Goal: Task Accomplishment & Management: Complete application form

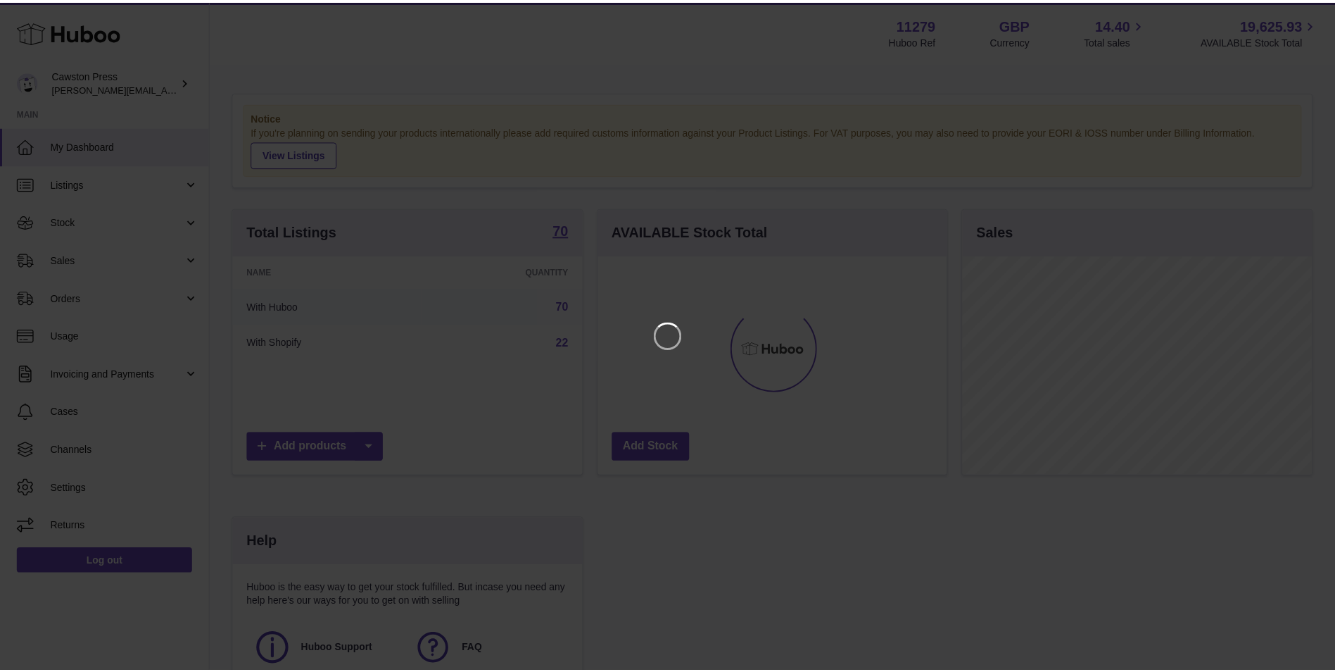
scroll to position [220, 352]
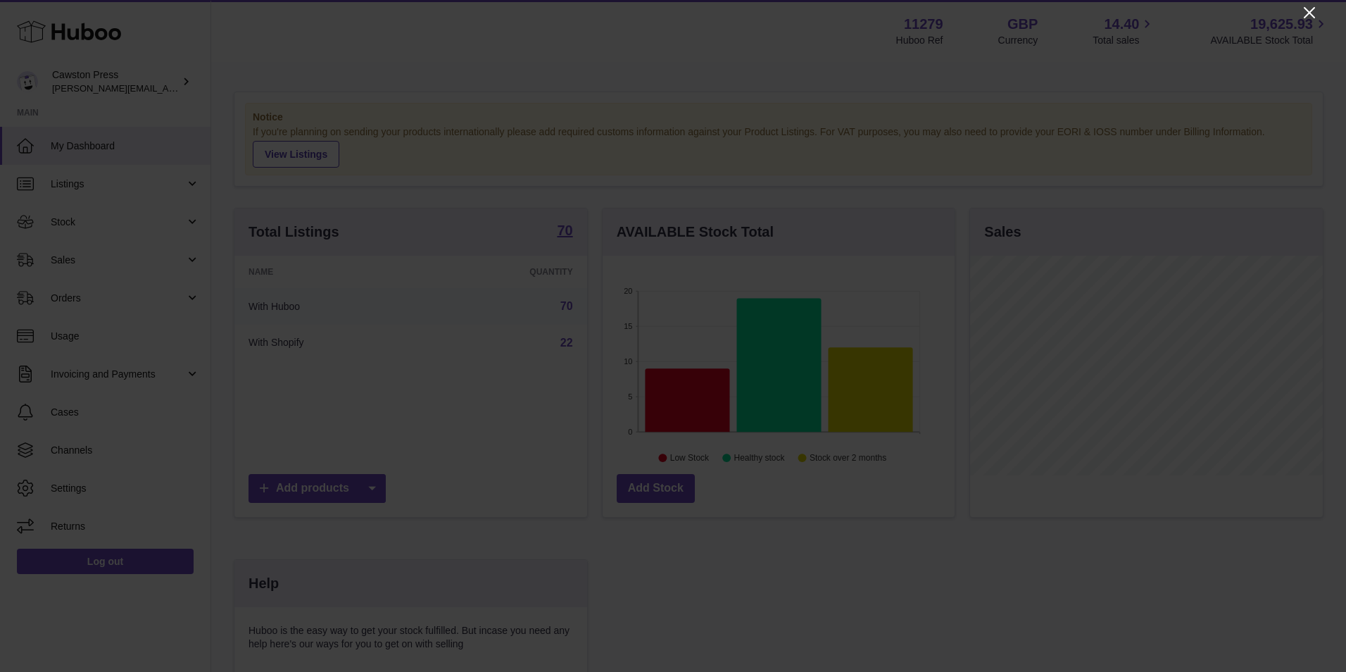
click at [1309, 8] on icon "Close" at bounding box center [1309, 12] width 17 height 17
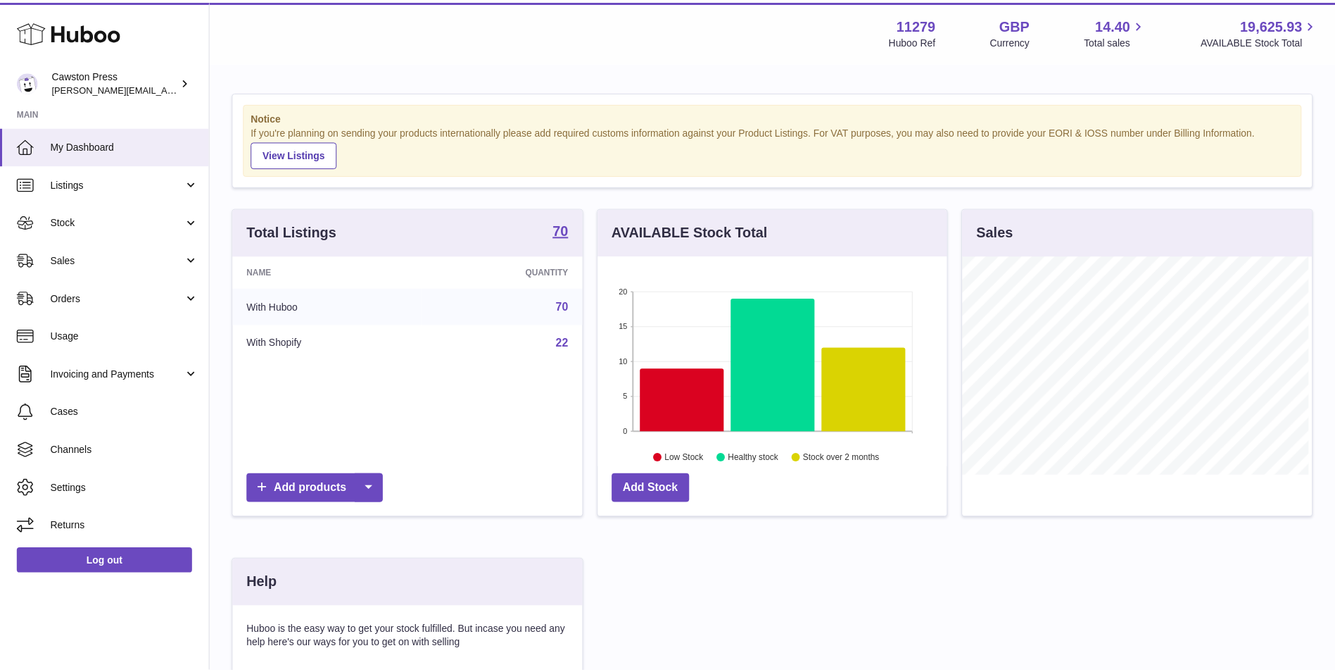
scroll to position [703725, 703595]
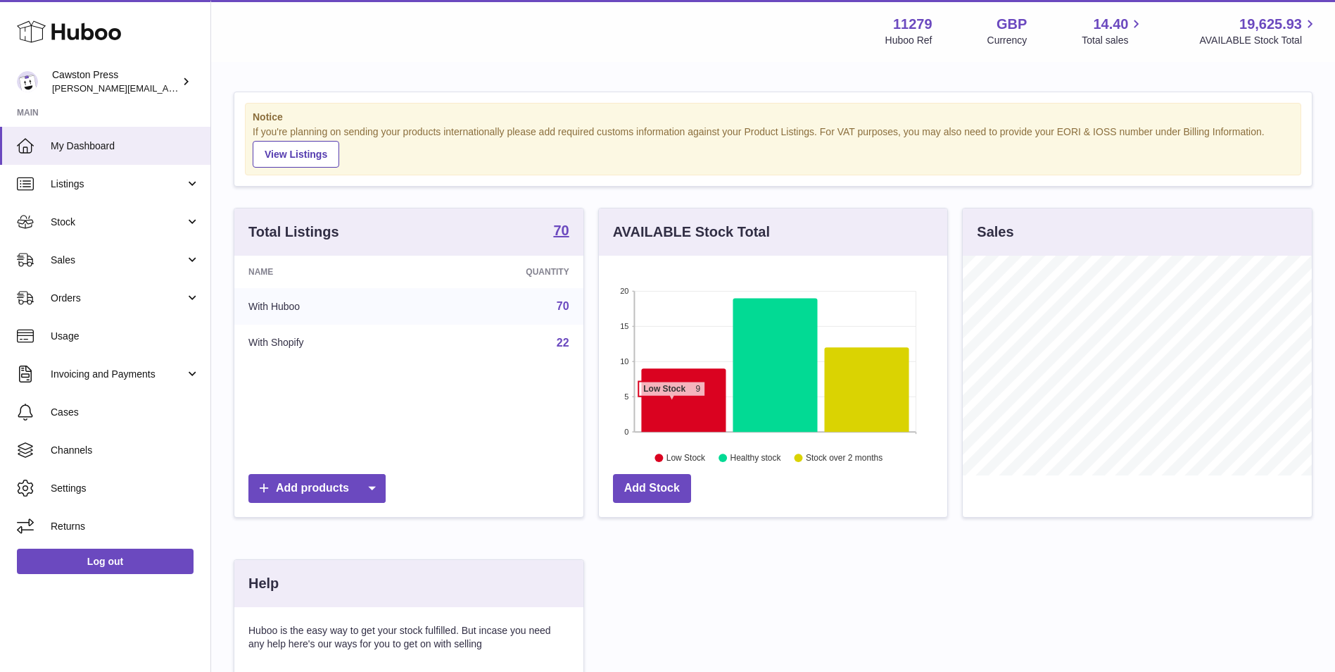
click at [672, 403] on icon at bounding box center [683, 399] width 84 height 63
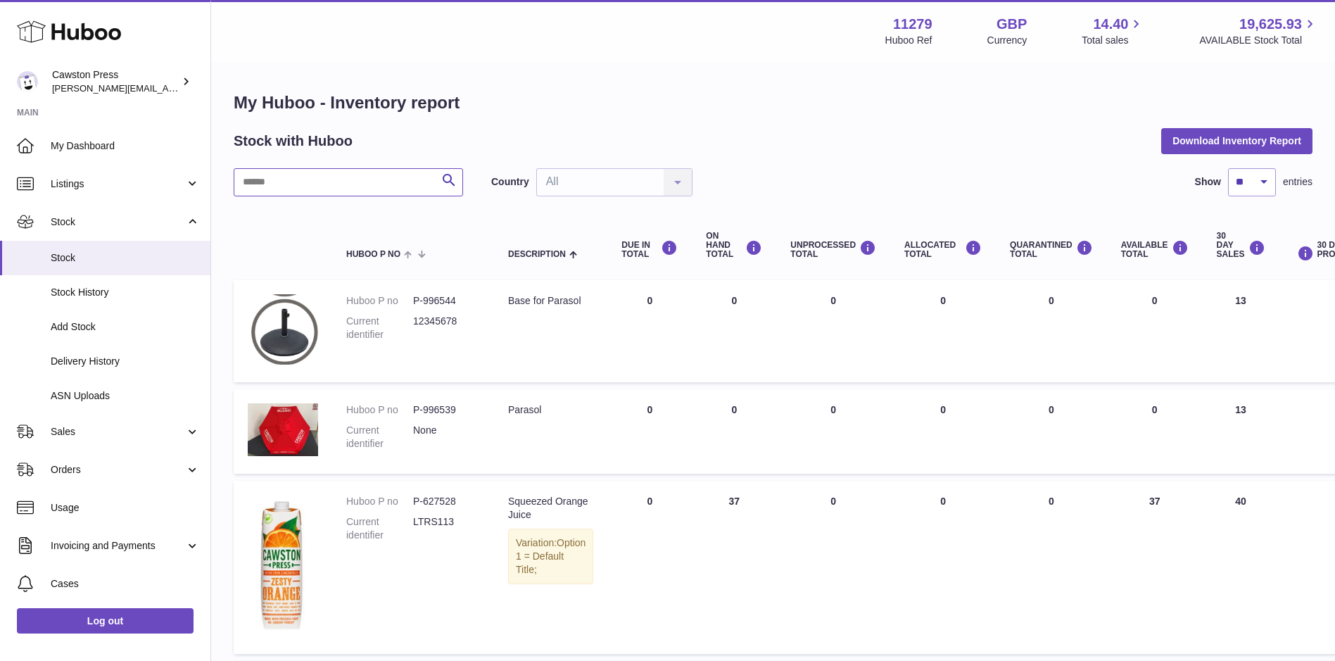
click at [332, 183] on input "text" at bounding box center [348, 182] width 229 height 28
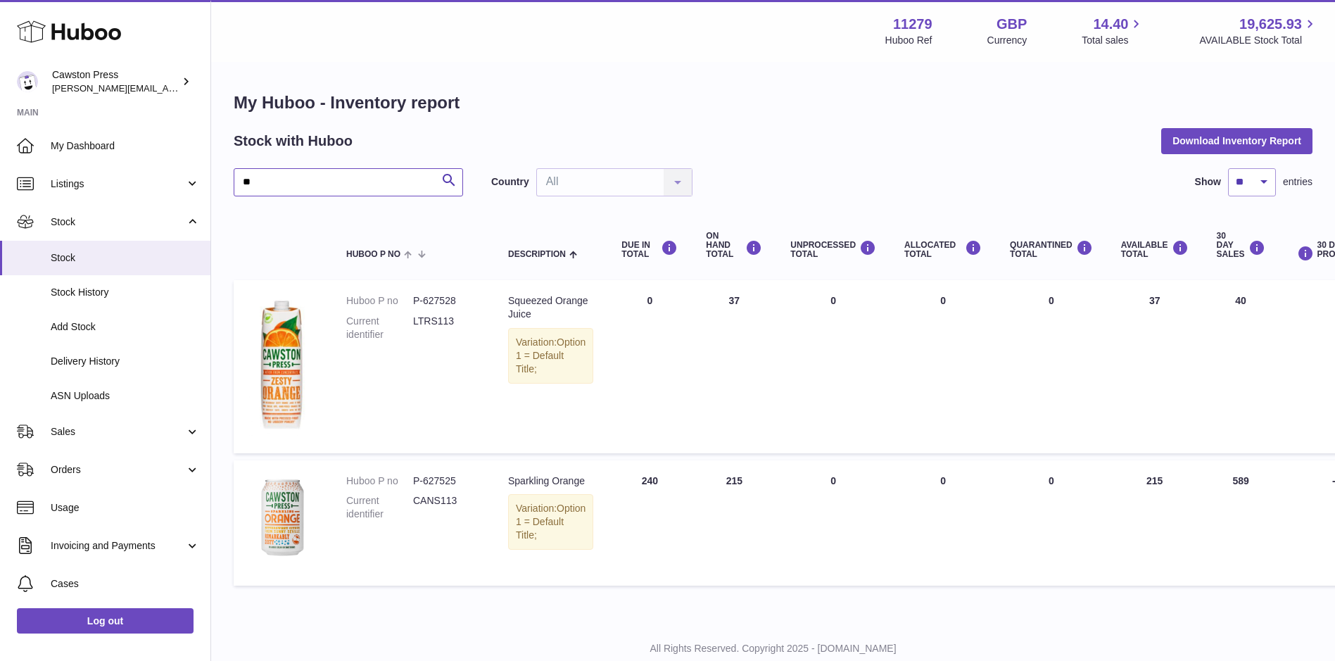
type input "*"
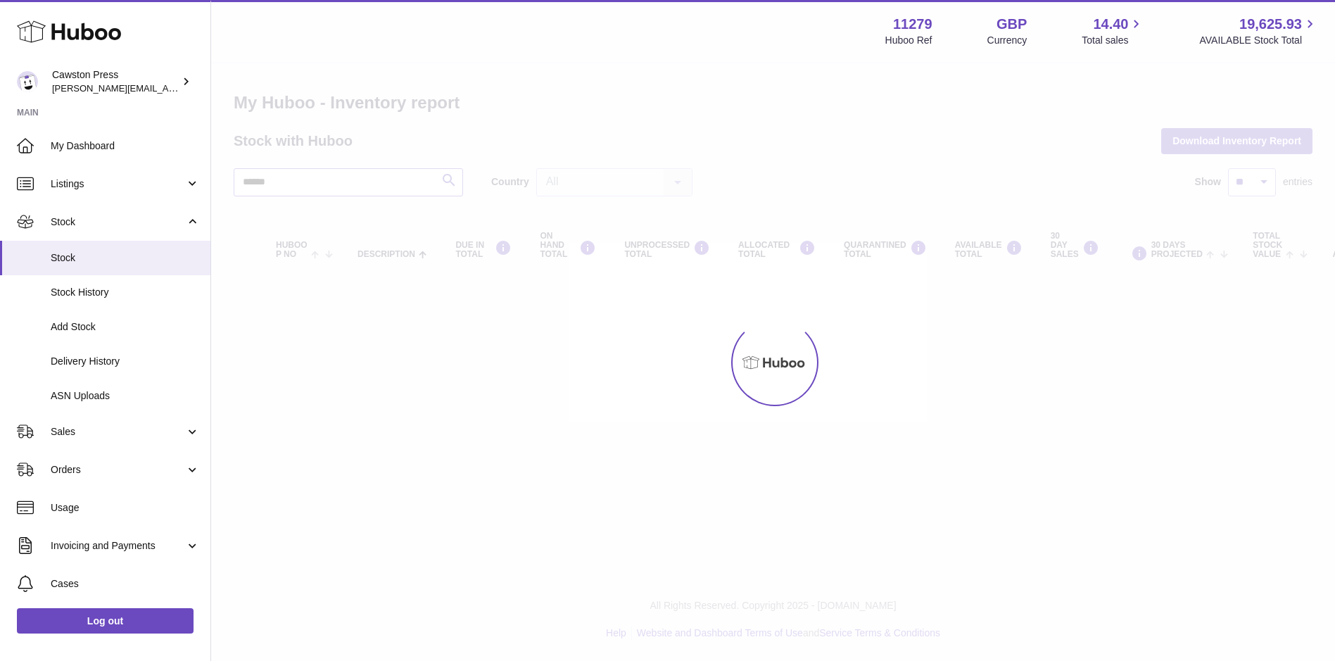
type input "******"
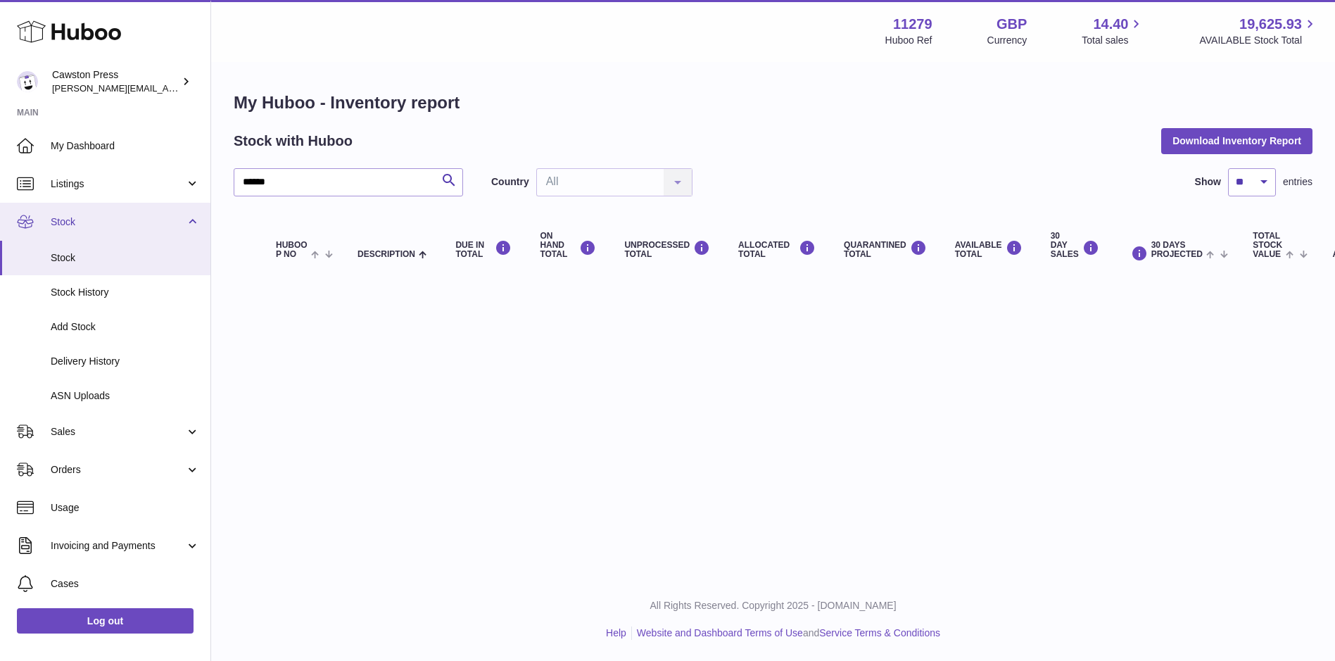
click at [90, 222] on span "Stock" at bounding box center [118, 221] width 134 height 13
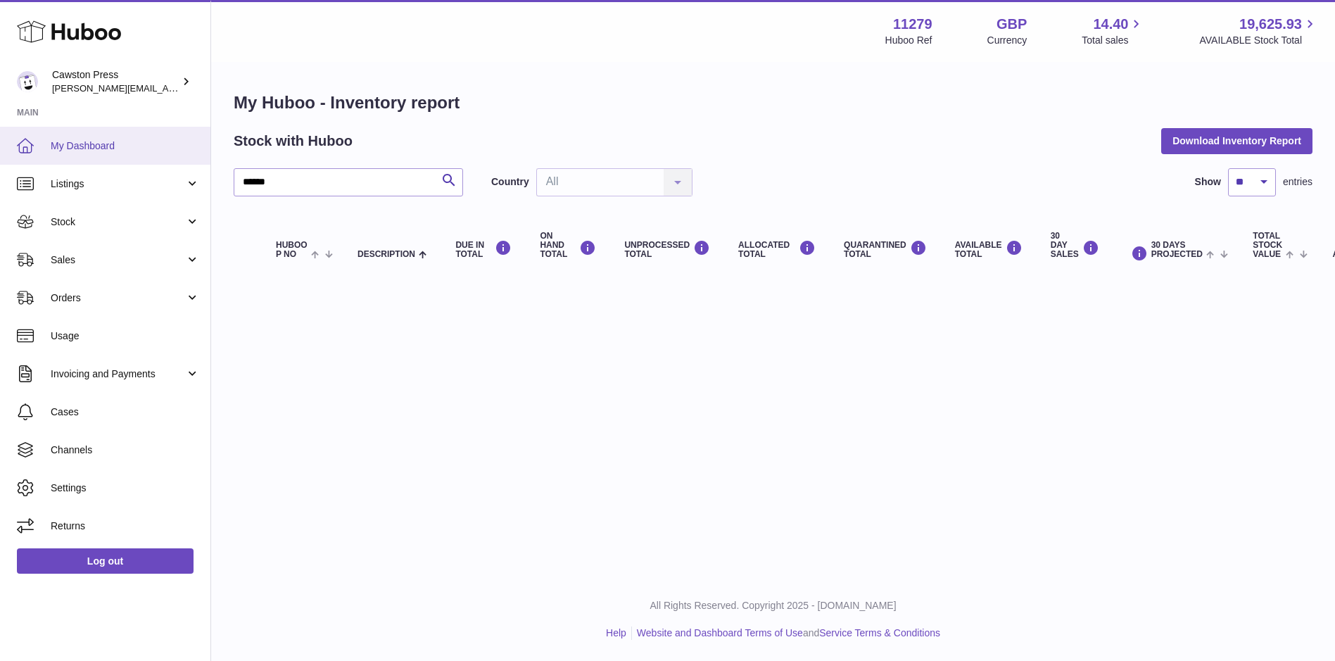
click at [108, 149] on span "My Dashboard" at bounding box center [125, 145] width 149 height 13
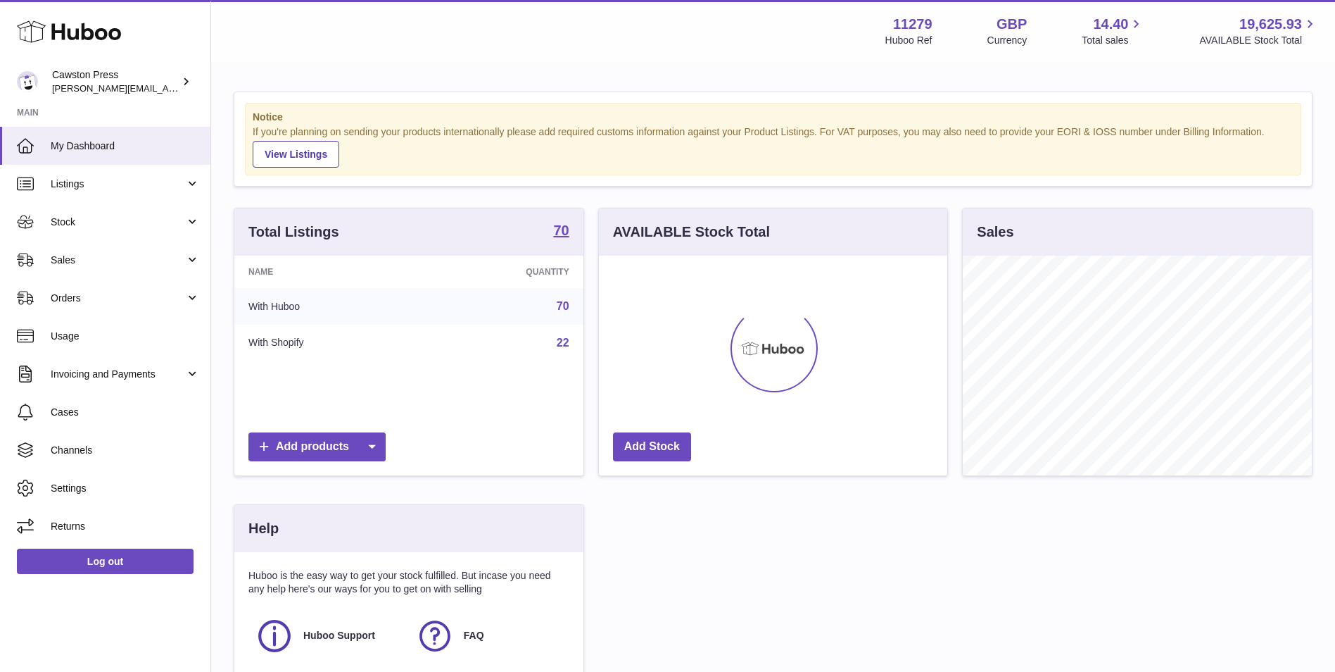
scroll to position [220, 348]
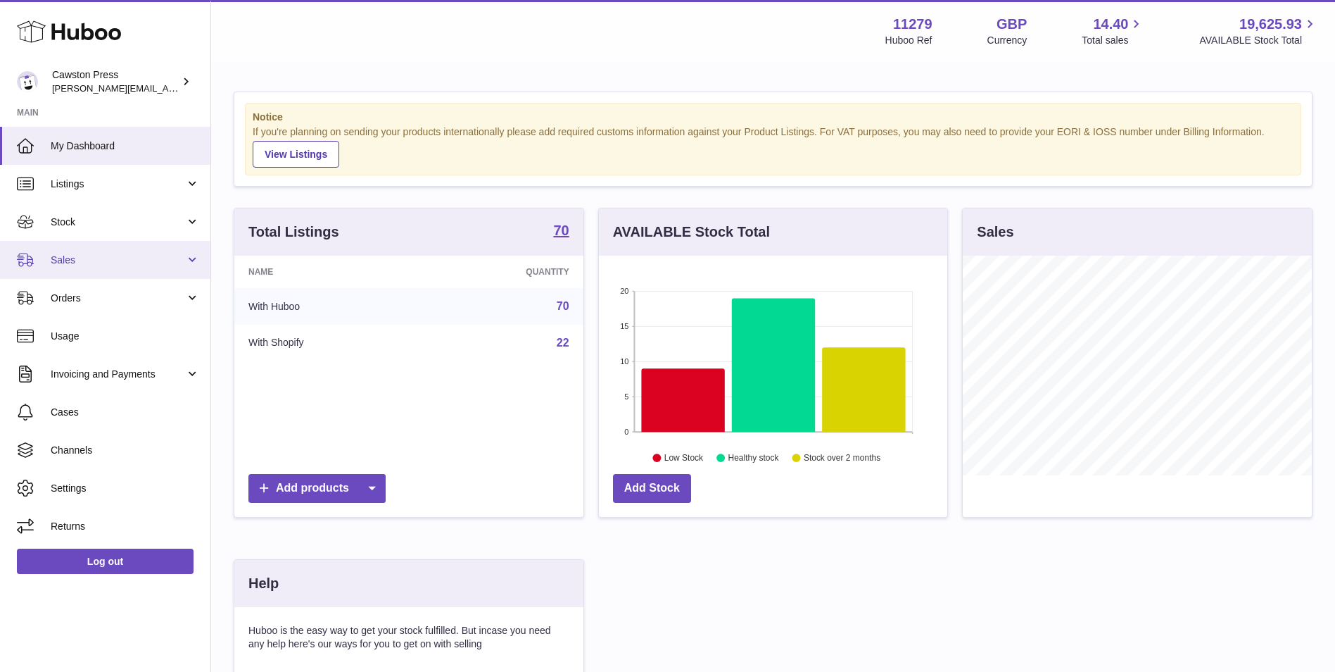
click at [112, 256] on span "Sales" at bounding box center [118, 259] width 134 height 13
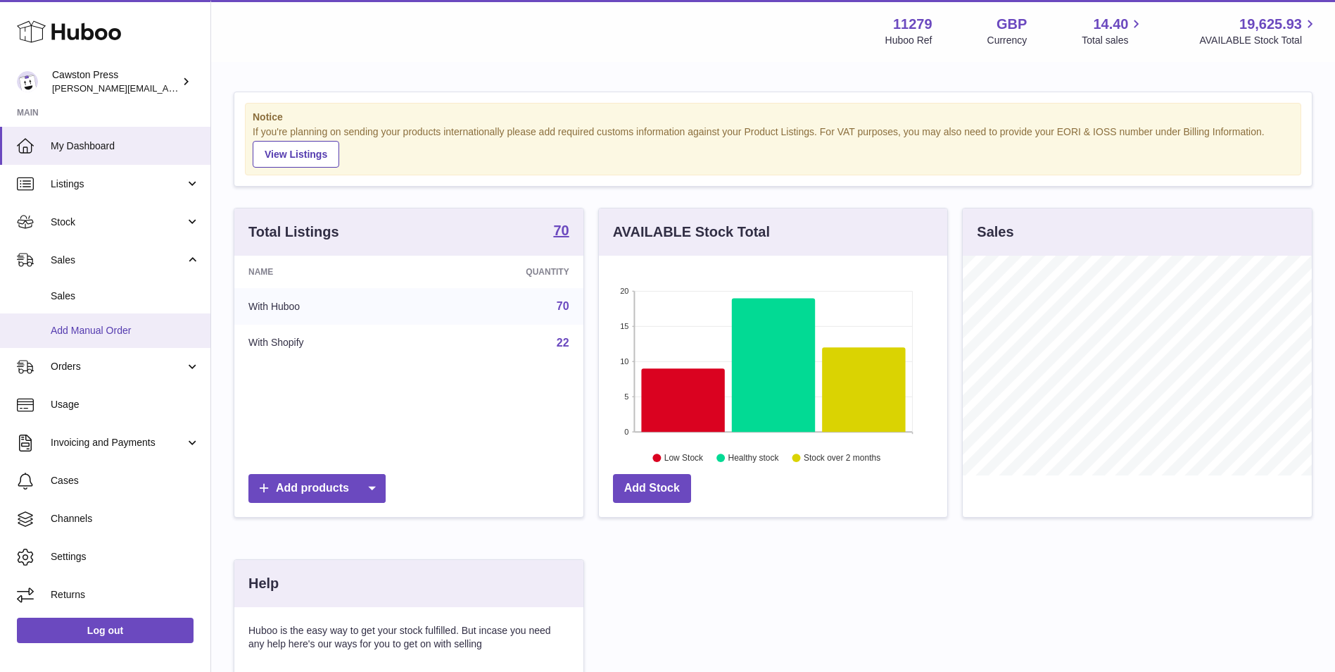
click at [102, 327] on span "Add Manual Order" at bounding box center [125, 330] width 149 height 13
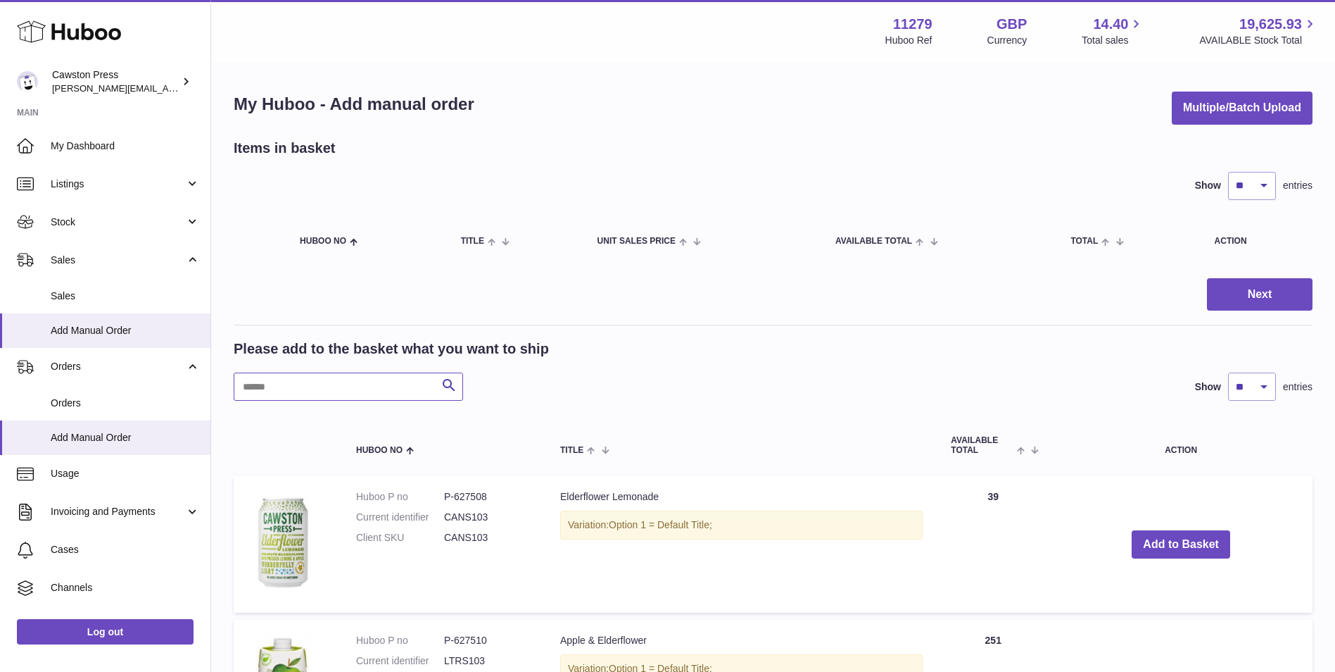
click at [344, 380] on input "text" at bounding box center [348, 386] width 229 height 28
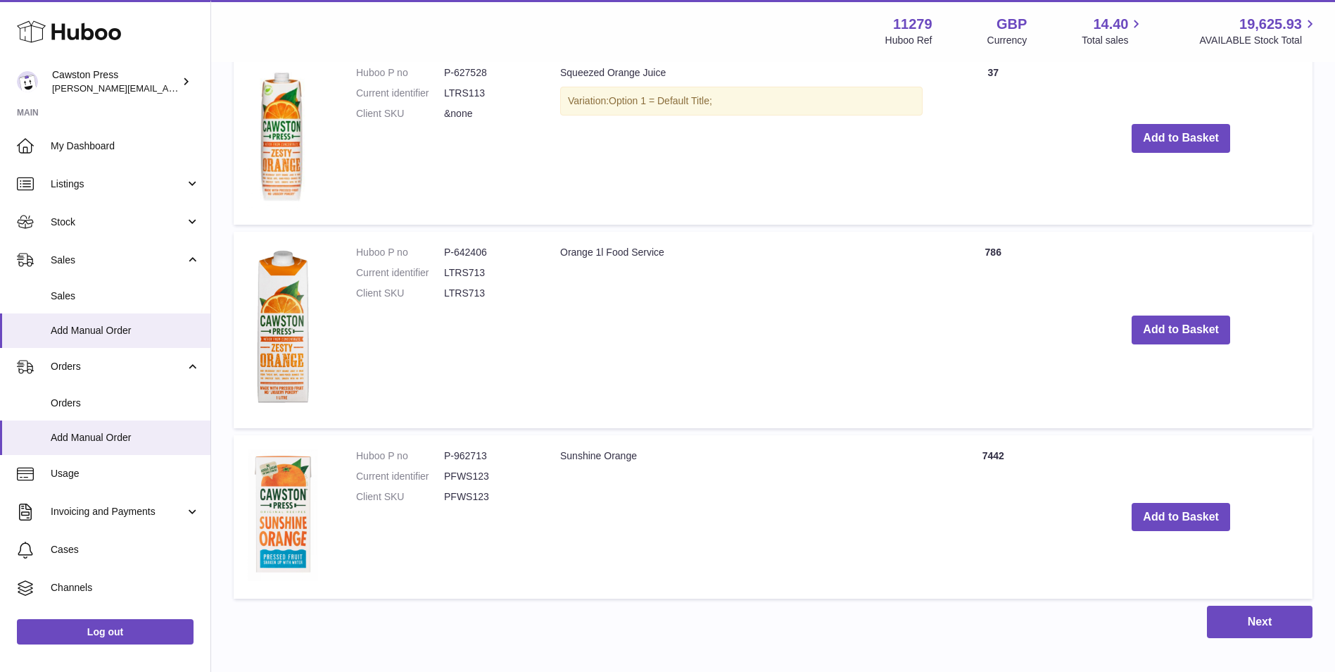
scroll to position [560, 0]
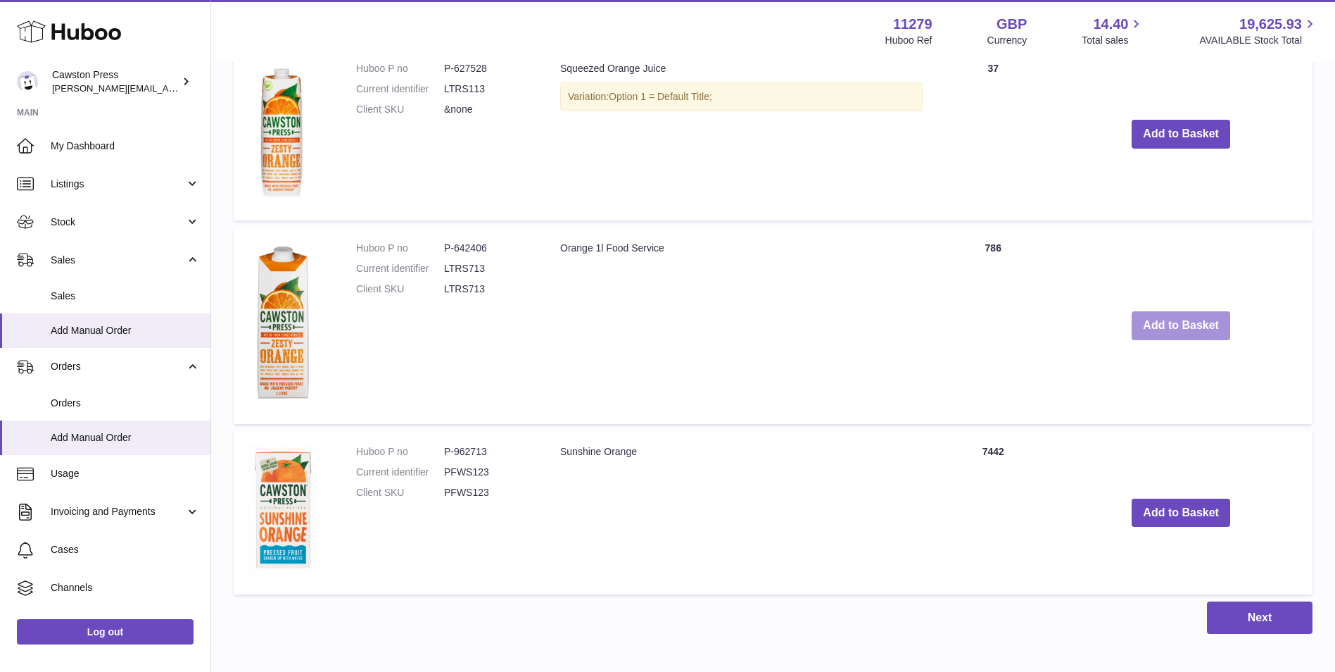
type input "******"
click at [1171, 326] on button "Add to Basket" at bounding box center [1181, 325] width 99 height 29
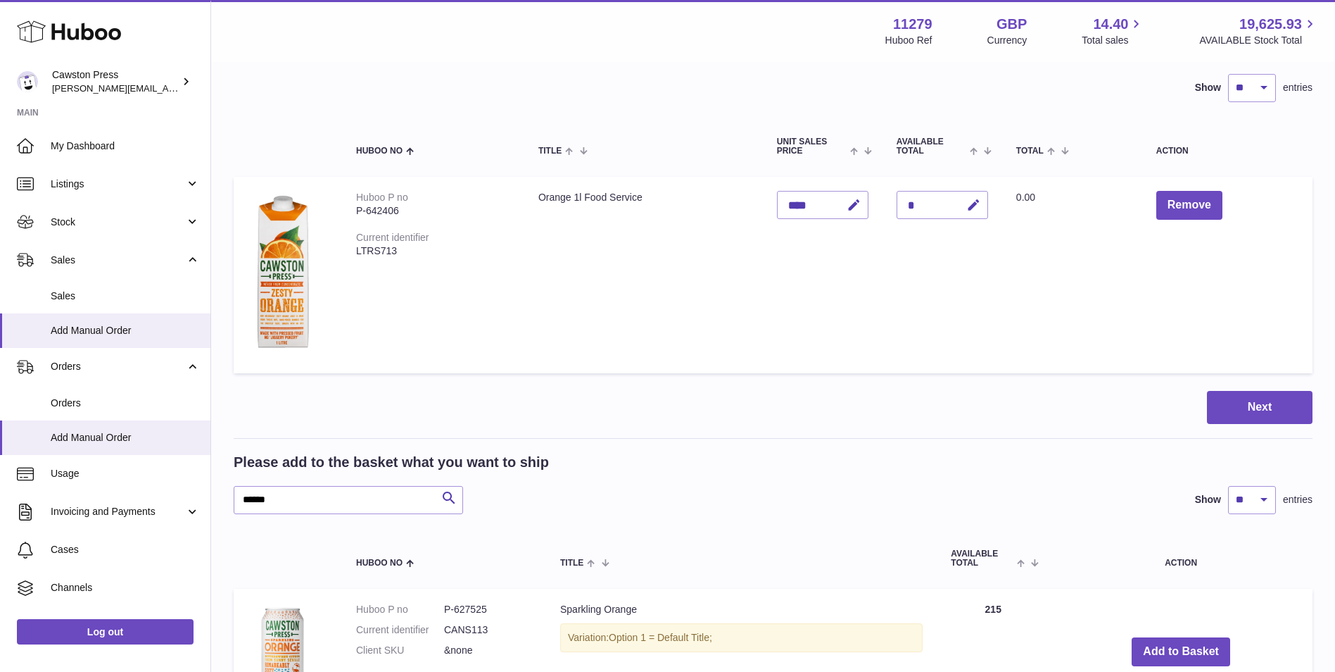
scroll to position [0, 0]
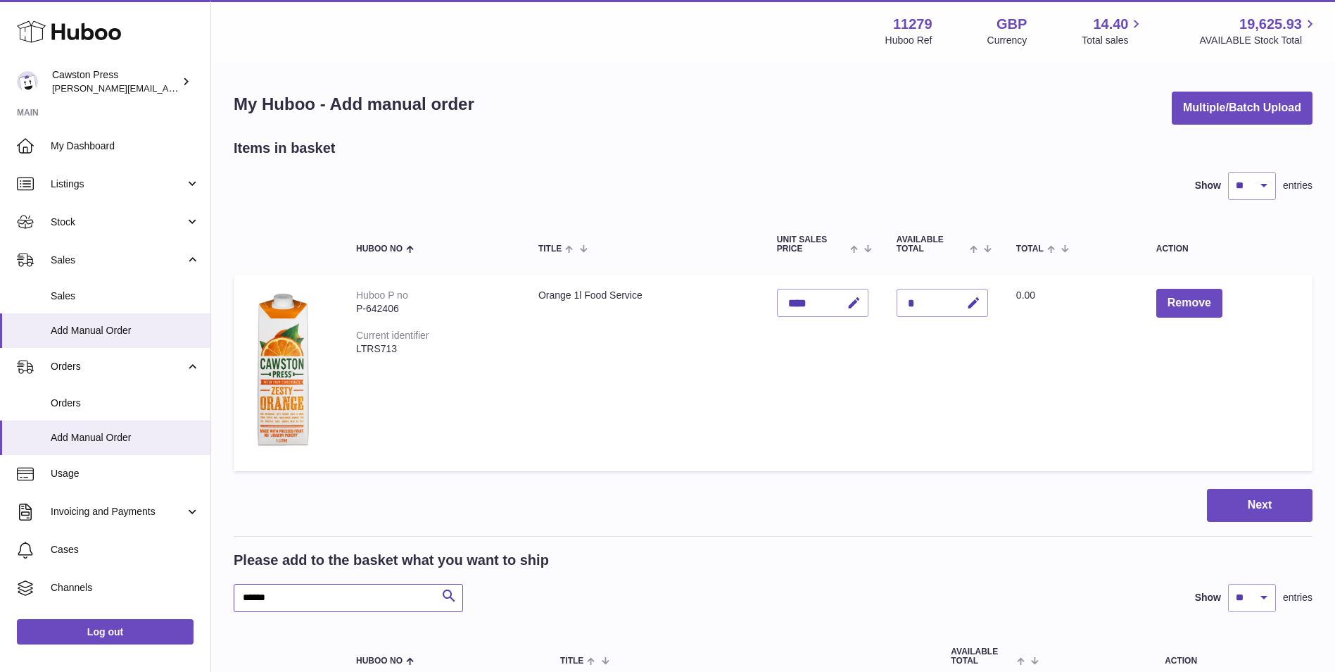
click at [291, 593] on input "******" at bounding box center [348, 598] width 229 height 28
drag, startPoint x: 291, startPoint y: 593, endPoint x: 215, endPoint y: 591, distance: 75.4
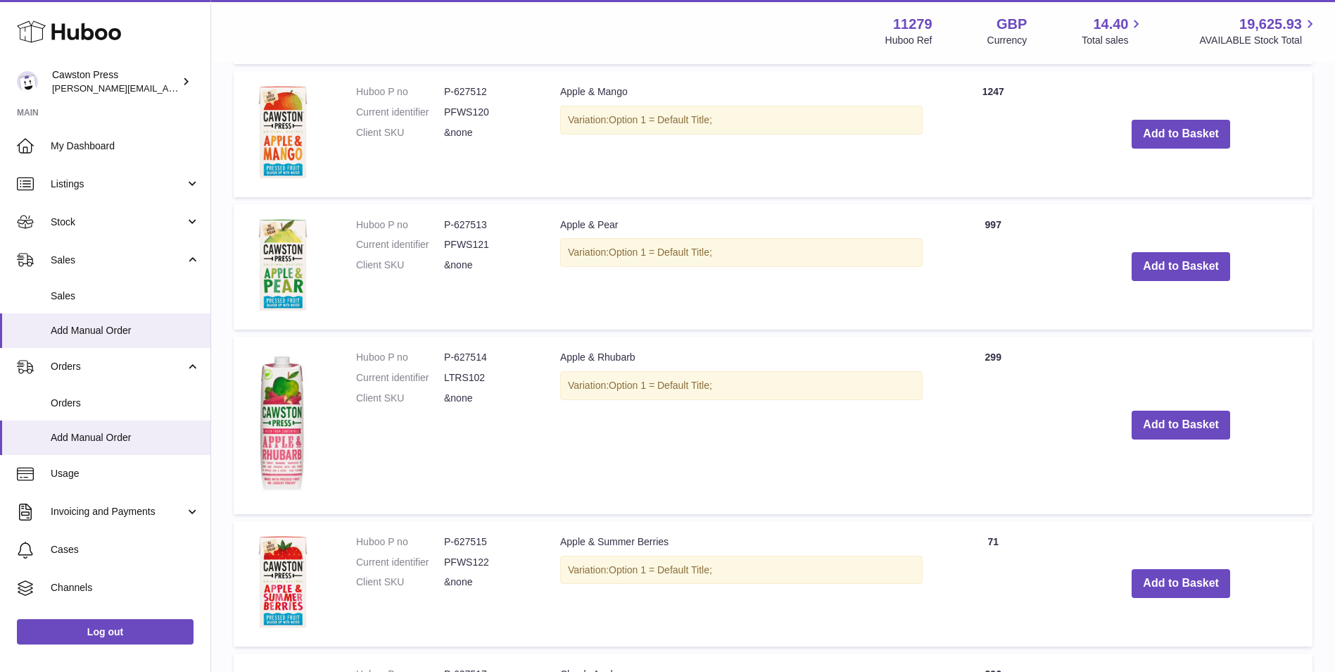
scroll to position [1021, 0]
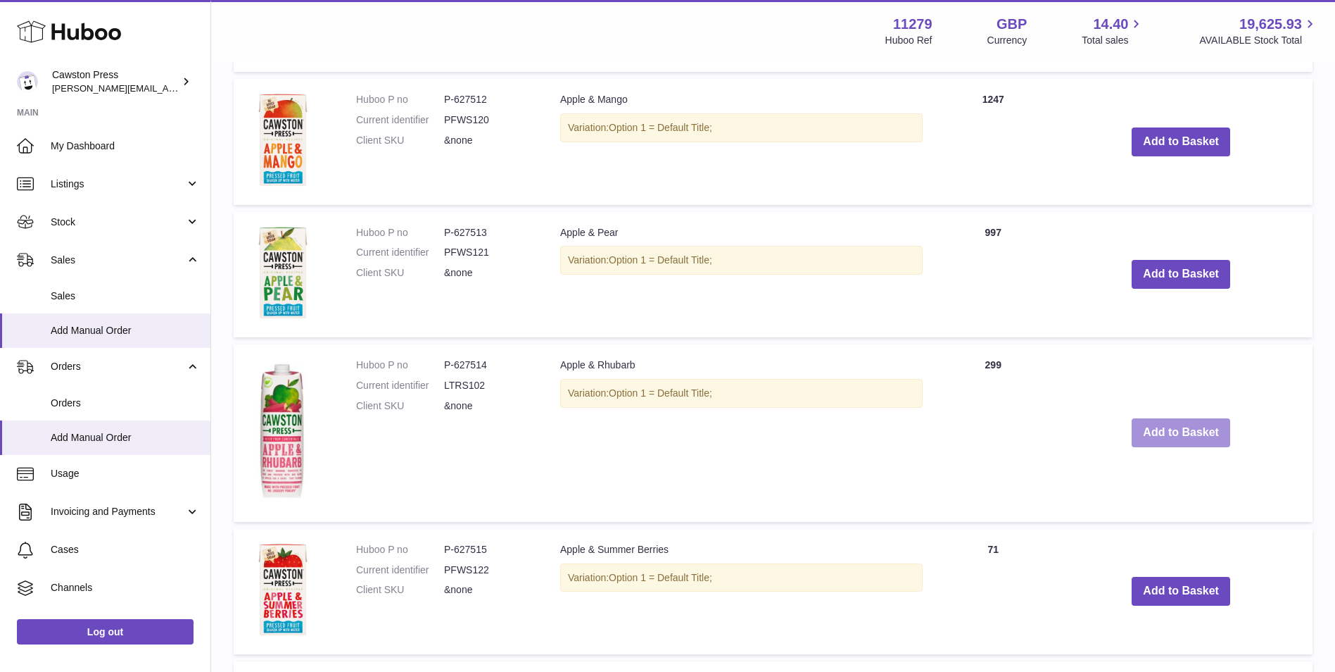
type input "*****"
click at [1188, 427] on button "Add to Basket" at bounding box center [1181, 432] width 99 height 29
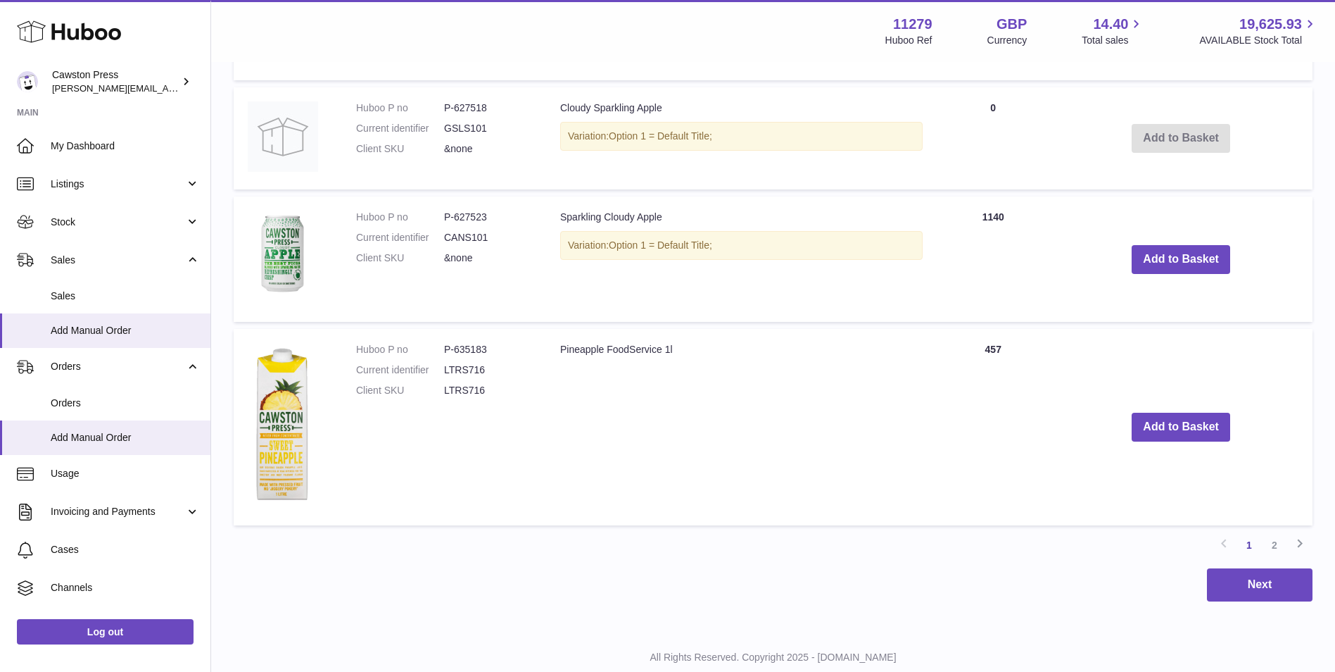
scroll to position [1978, 0]
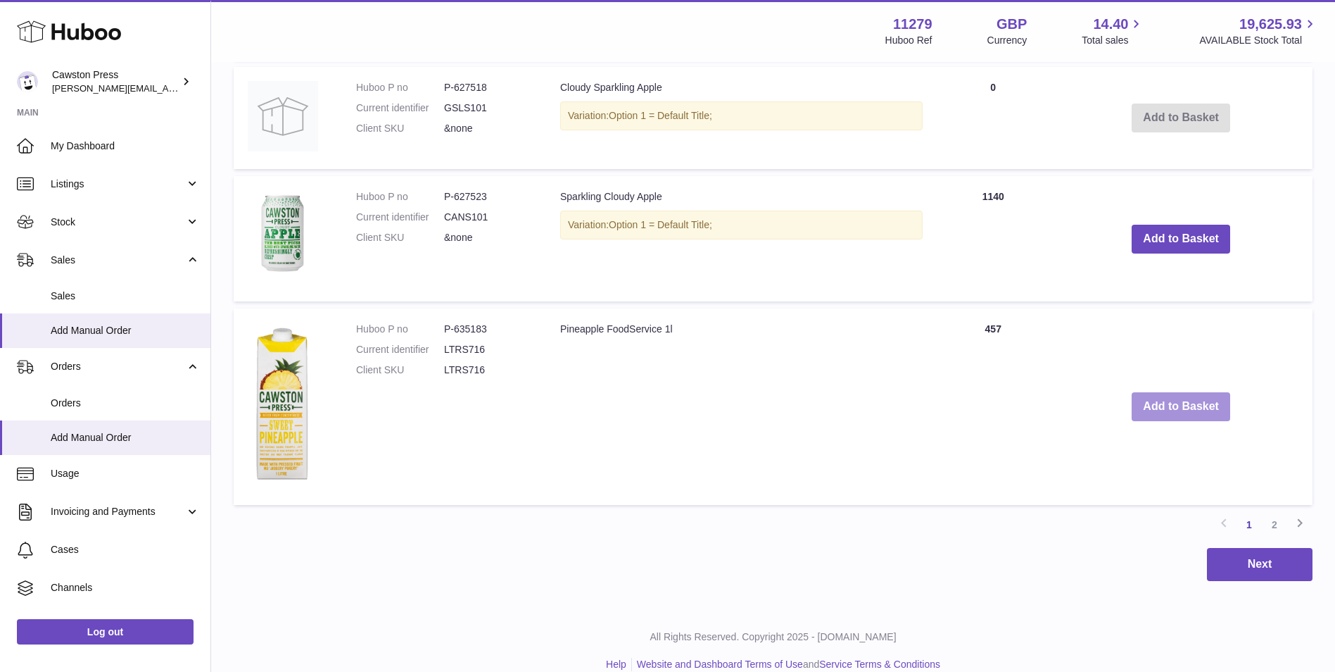
click at [1178, 412] on button "Add to Basket" at bounding box center [1181, 406] width 99 height 29
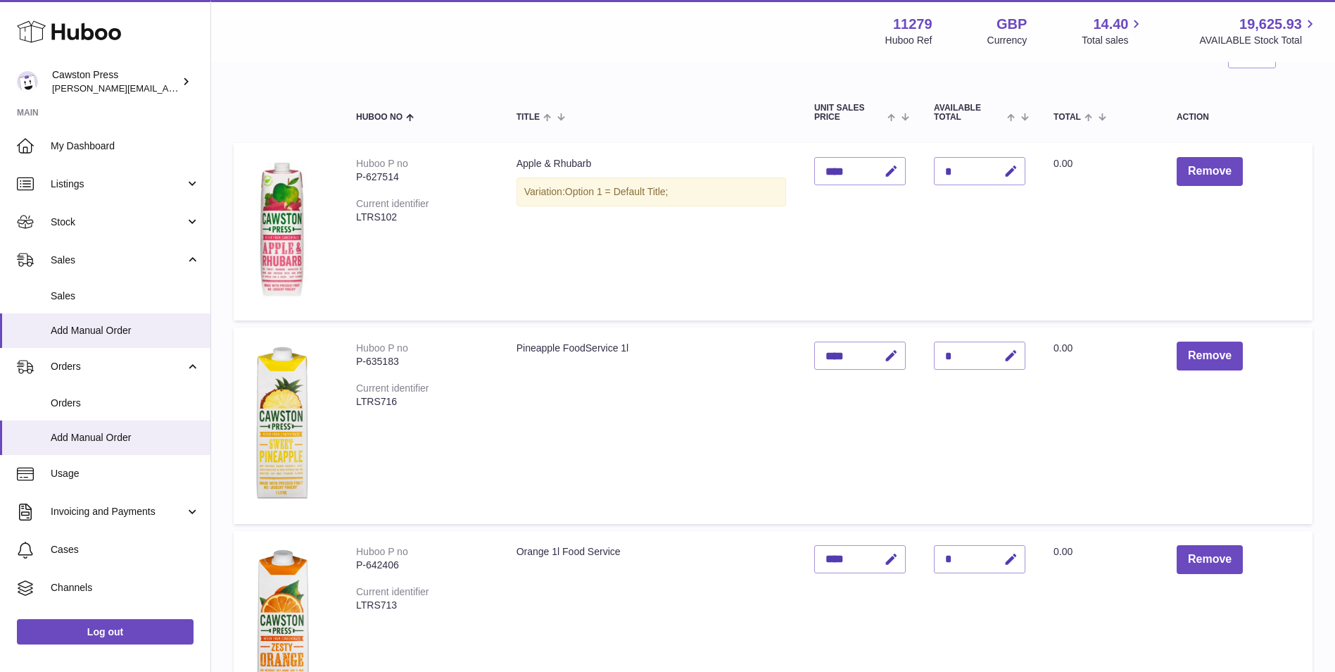
scroll to position [122, 0]
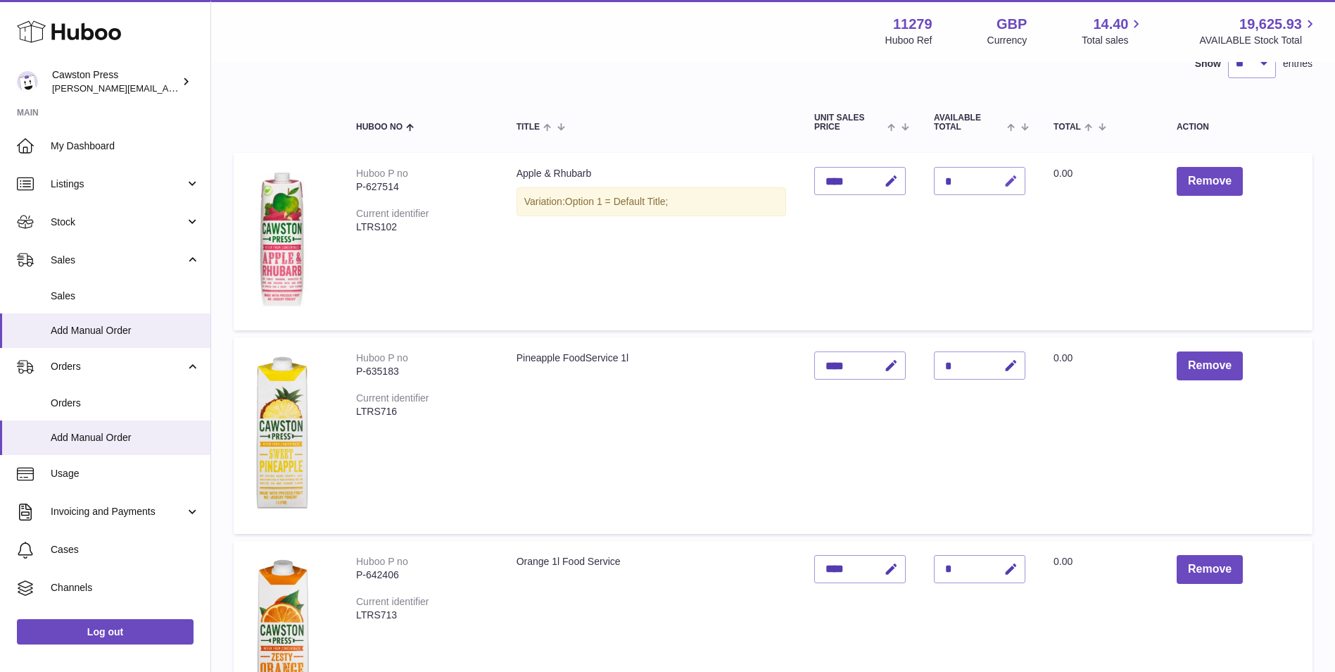
click at [1019, 180] on icon "button" at bounding box center [1011, 181] width 15 height 15
click at [1018, 180] on icon "submit" at bounding box center [1011, 181] width 13 height 13
click at [1014, 182] on icon "button" at bounding box center [1011, 181] width 15 height 15
type input "*"
click at [1012, 363] on icon "button" at bounding box center [1011, 365] width 15 height 15
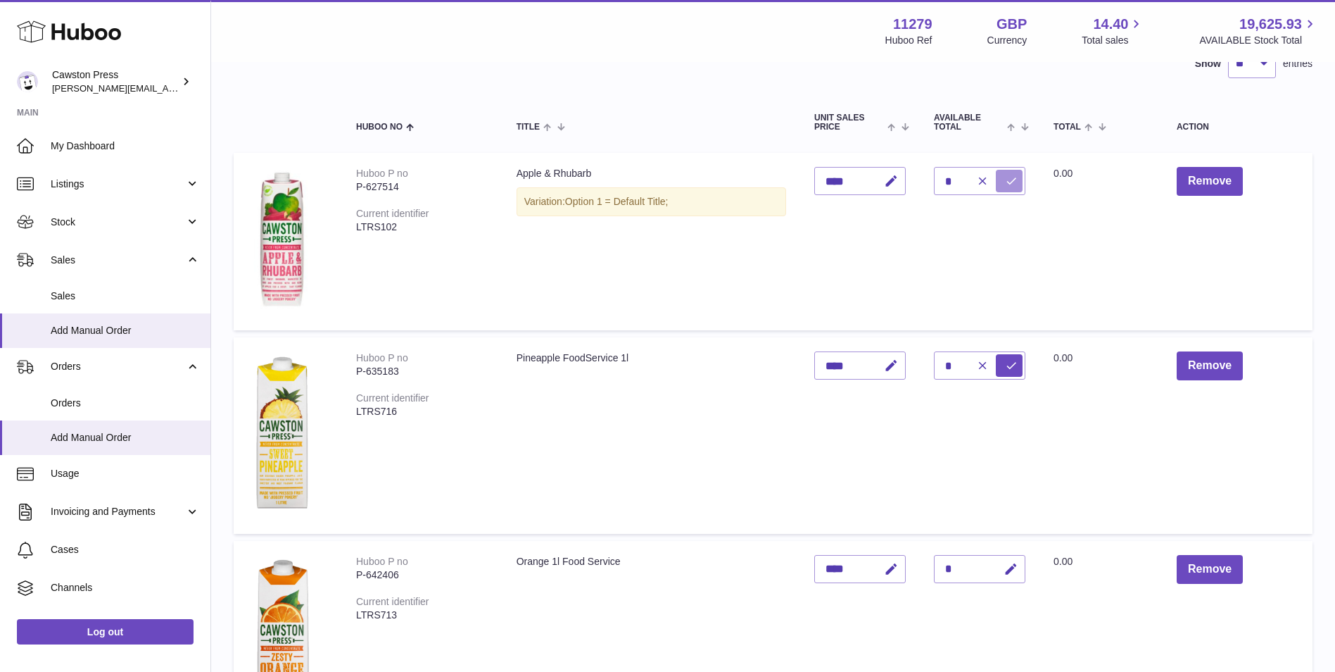
click at [1014, 187] on icon "submit" at bounding box center [1011, 181] width 13 height 13
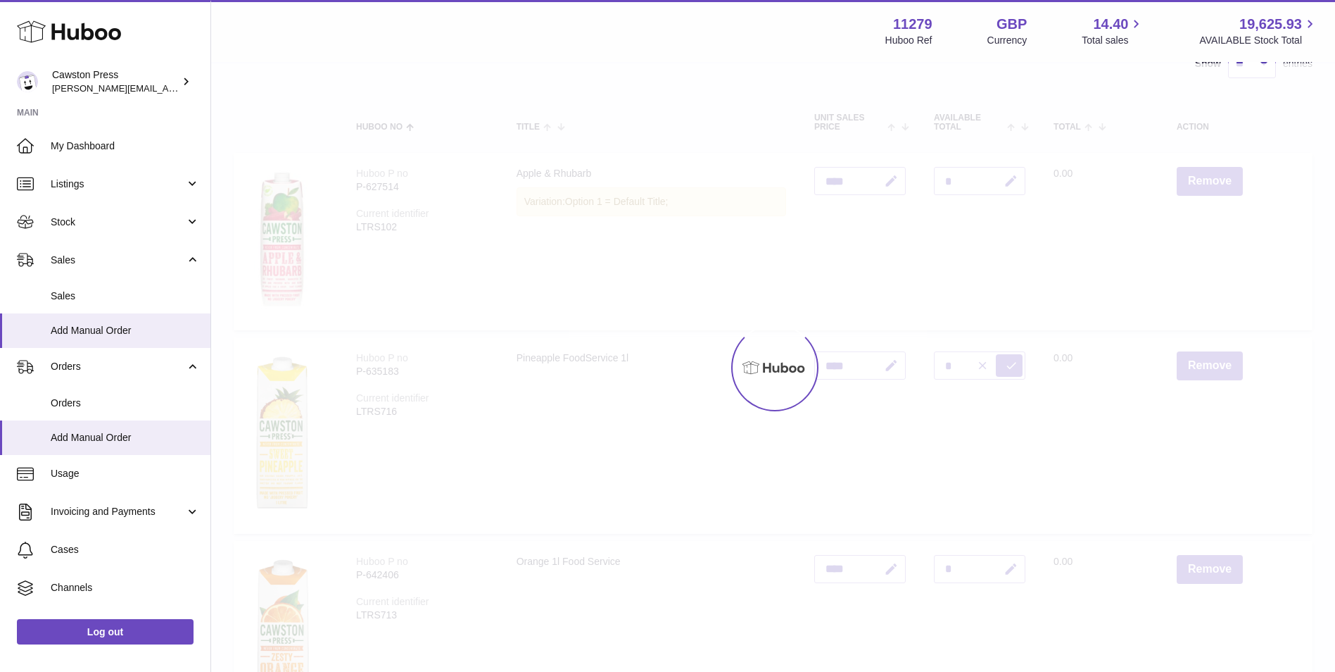
type input "*"
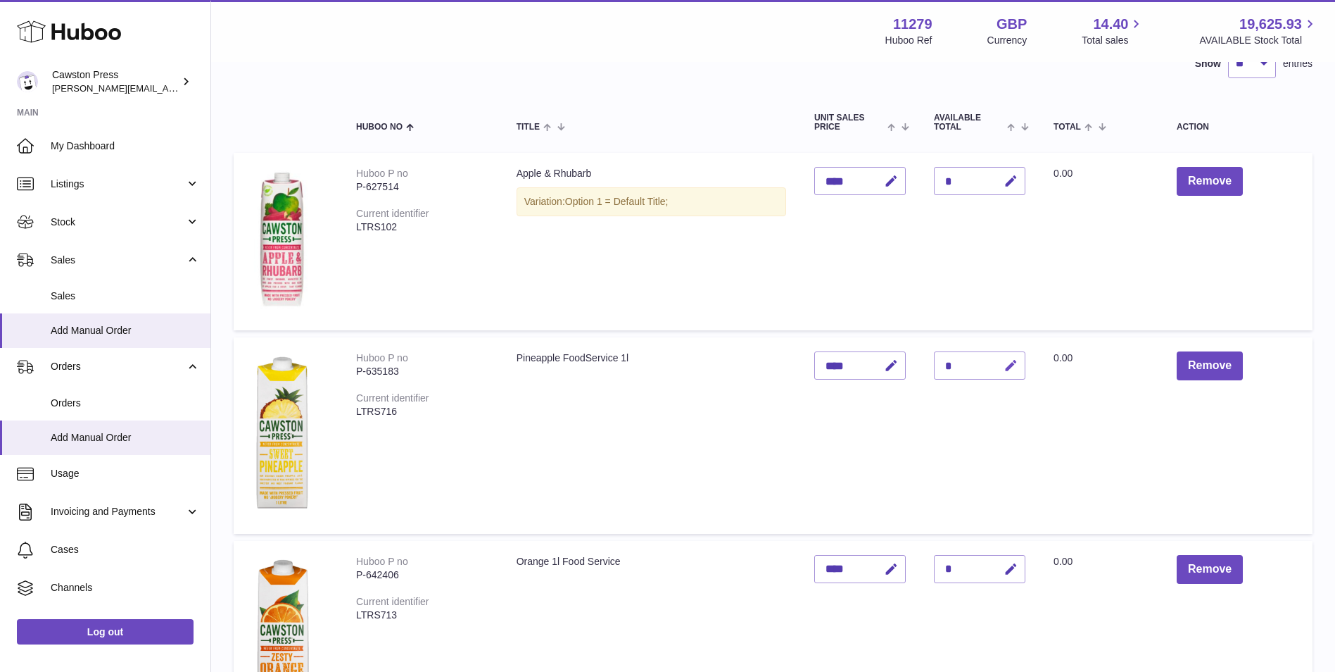
click at [1007, 365] on icon "button" at bounding box center [1011, 365] width 15 height 15
type input "*"
click at [1013, 367] on icon "submit" at bounding box center [1011, 365] width 13 height 13
click at [1014, 572] on icon "button" at bounding box center [1011, 569] width 15 height 15
type input "*"
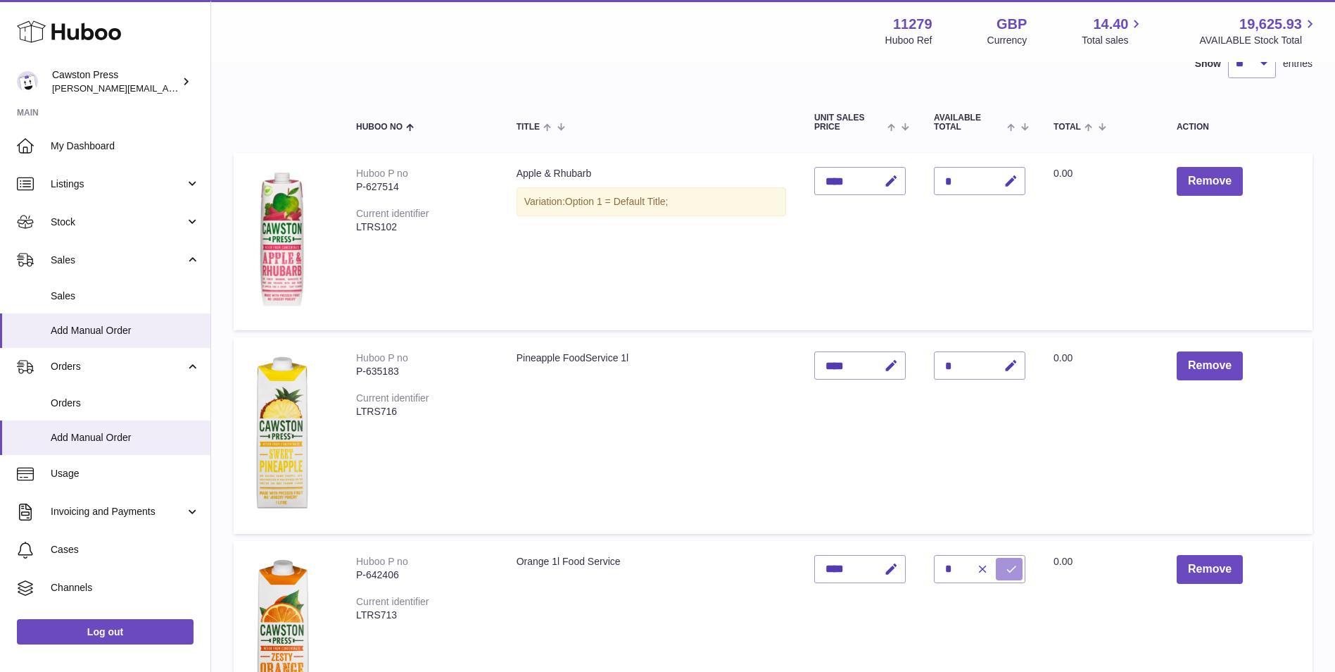
click at [1012, 569] on icon "submit" at bounding box center [1011, 568] width 13 height 13
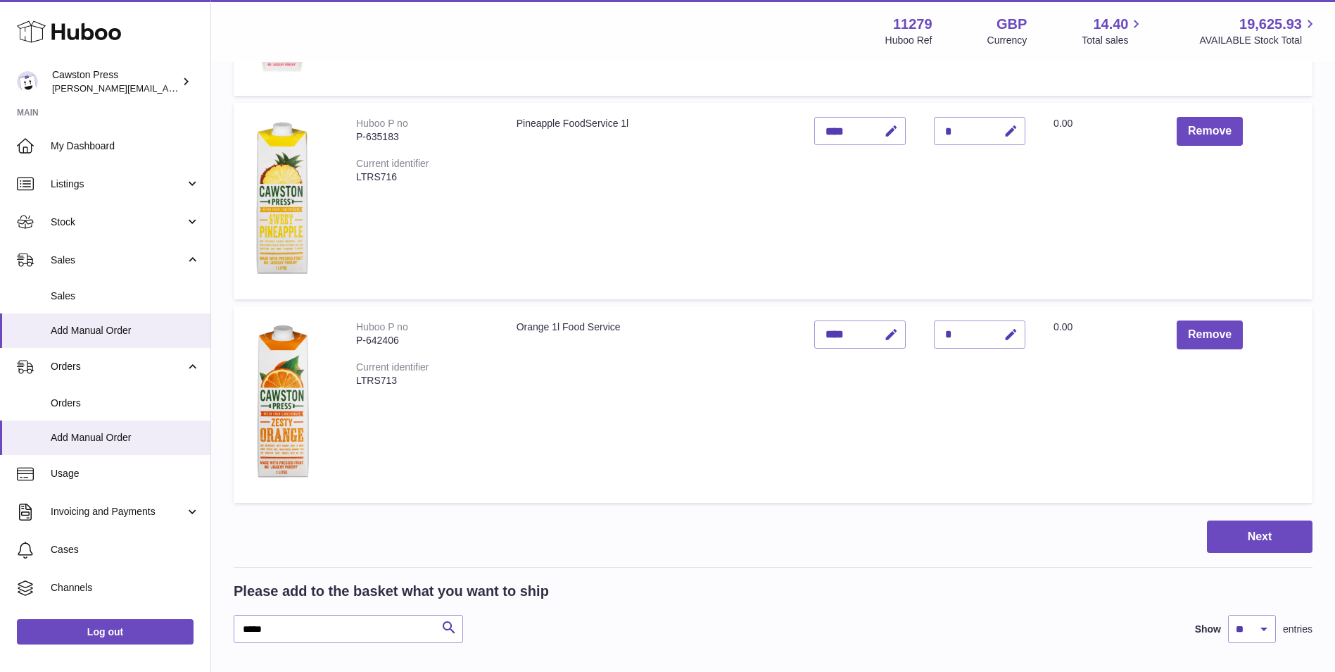
scroll to position [359, 0]
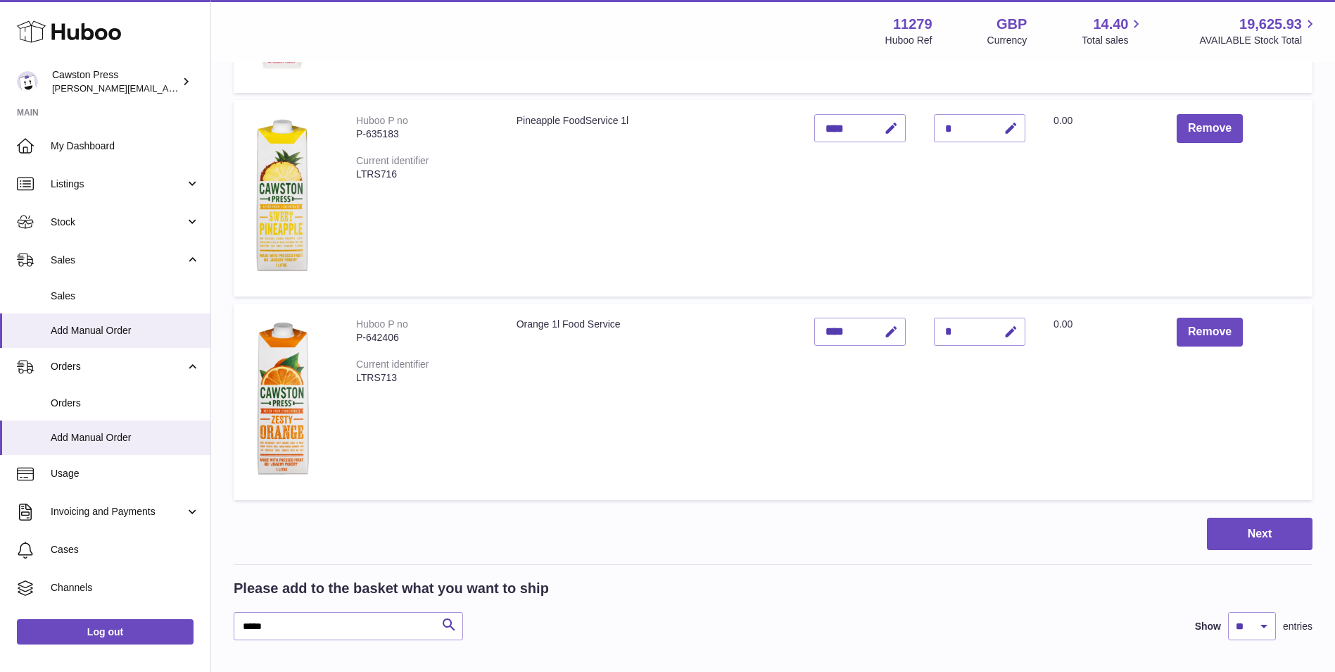
drag, startPoint x: 1330, startPoint y: 188, endPoint x: 1328, endPoint y: 201, distance: 13.5
click at [1268, 534] on button "Next" at bounding box center [1260, 533] width 106 height 33
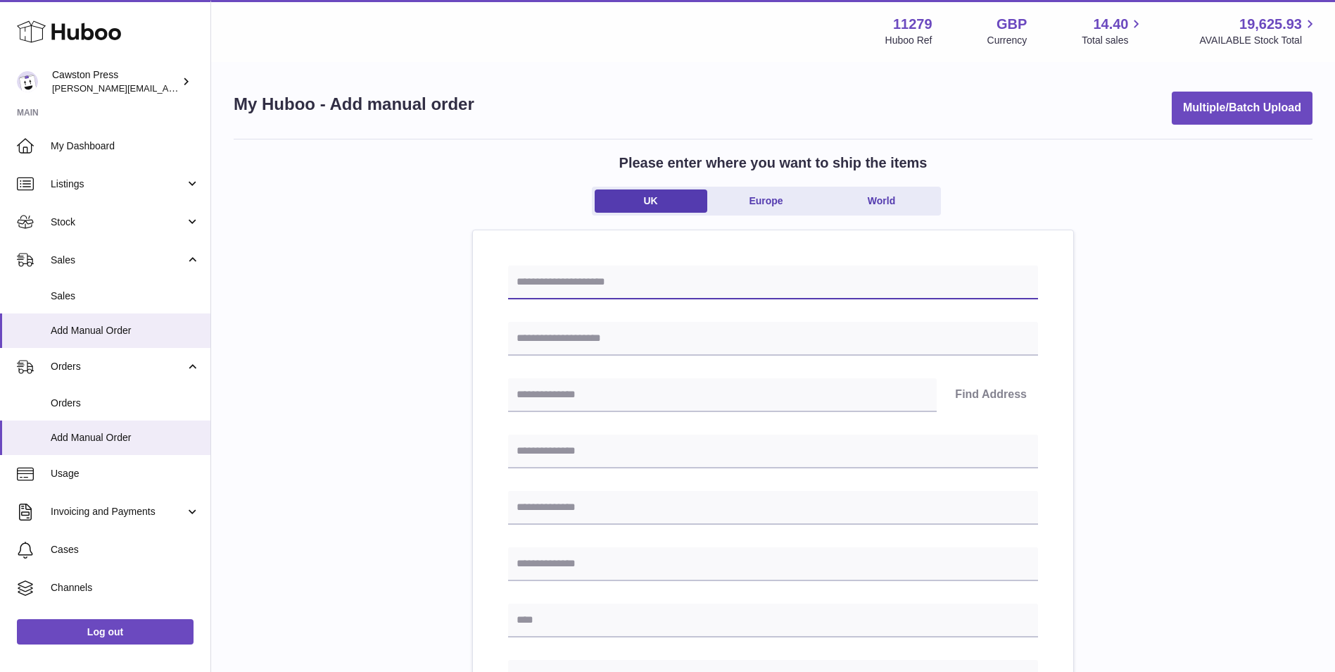
click at [665, 284] on input "text" at bounding box center [773, 282] width 530 height 34
type input "**********"
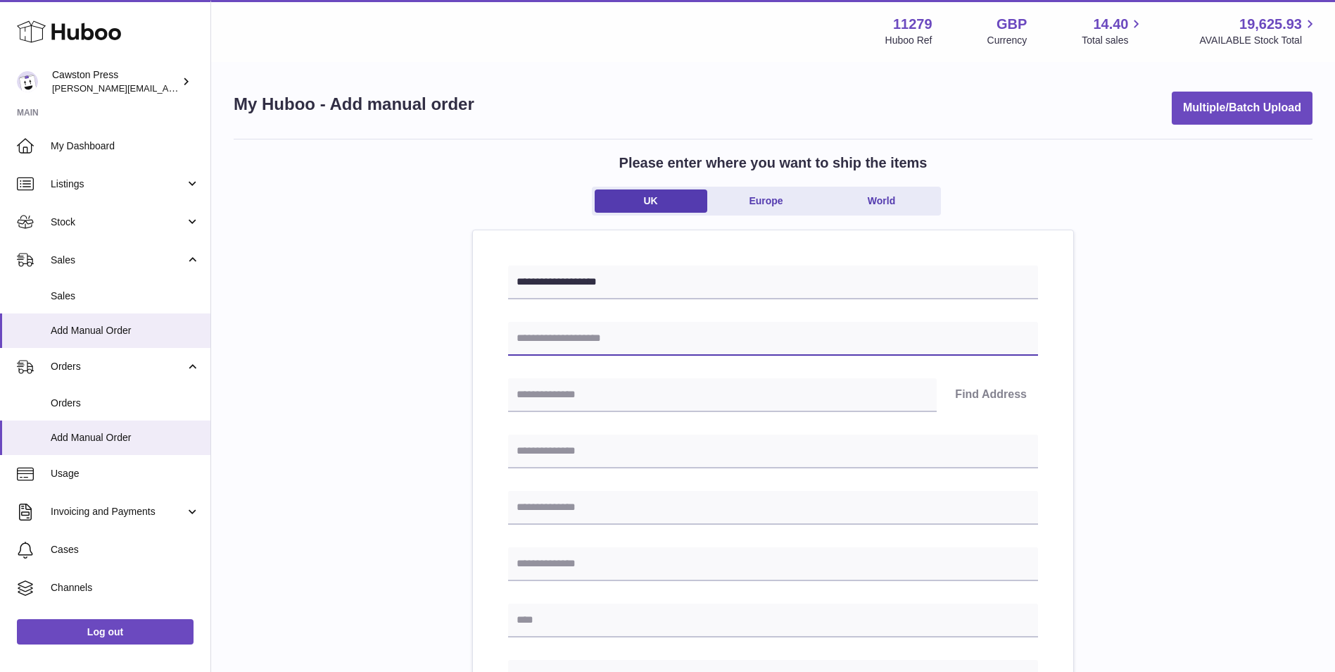
type input "**********"
type input "********"
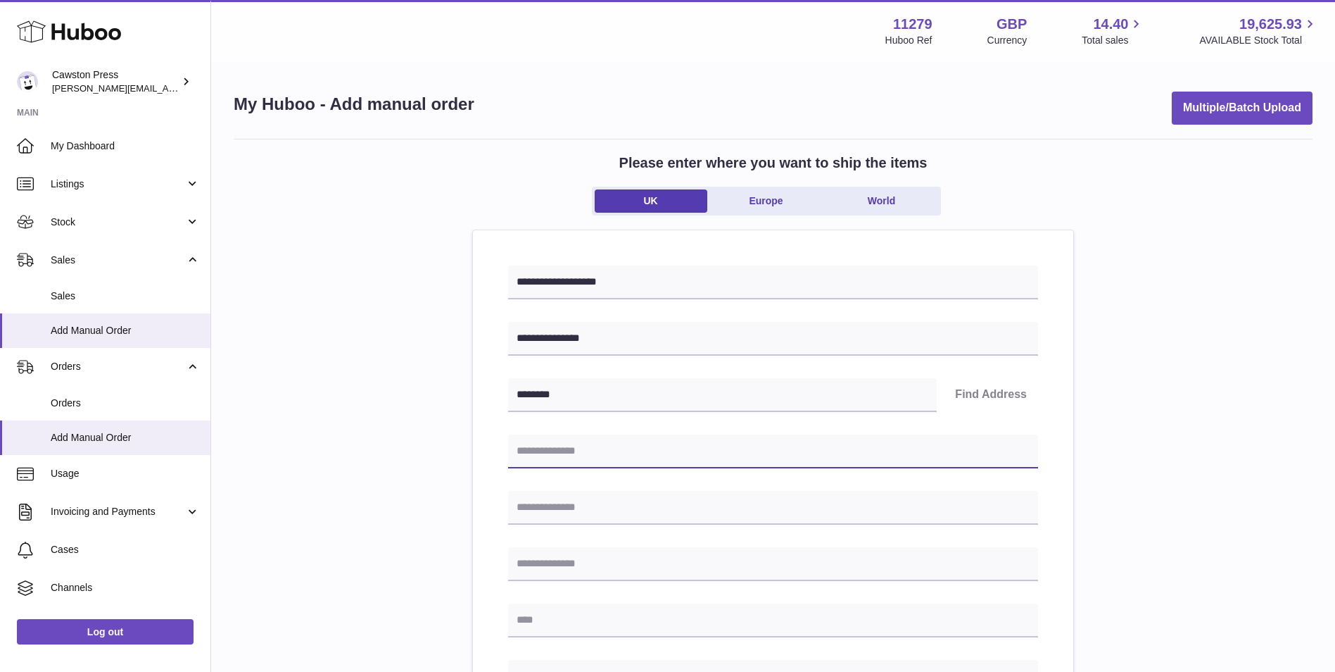
type input "**********"
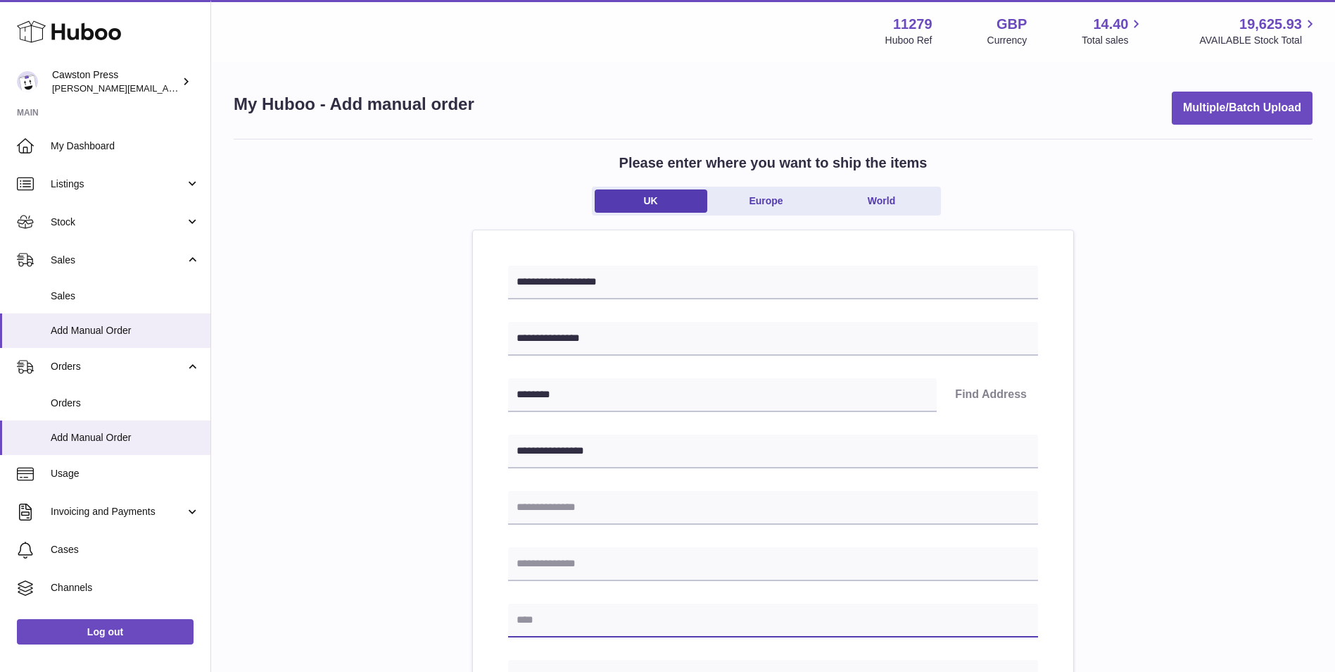
type input "******"
type input "********"
type input "**********"
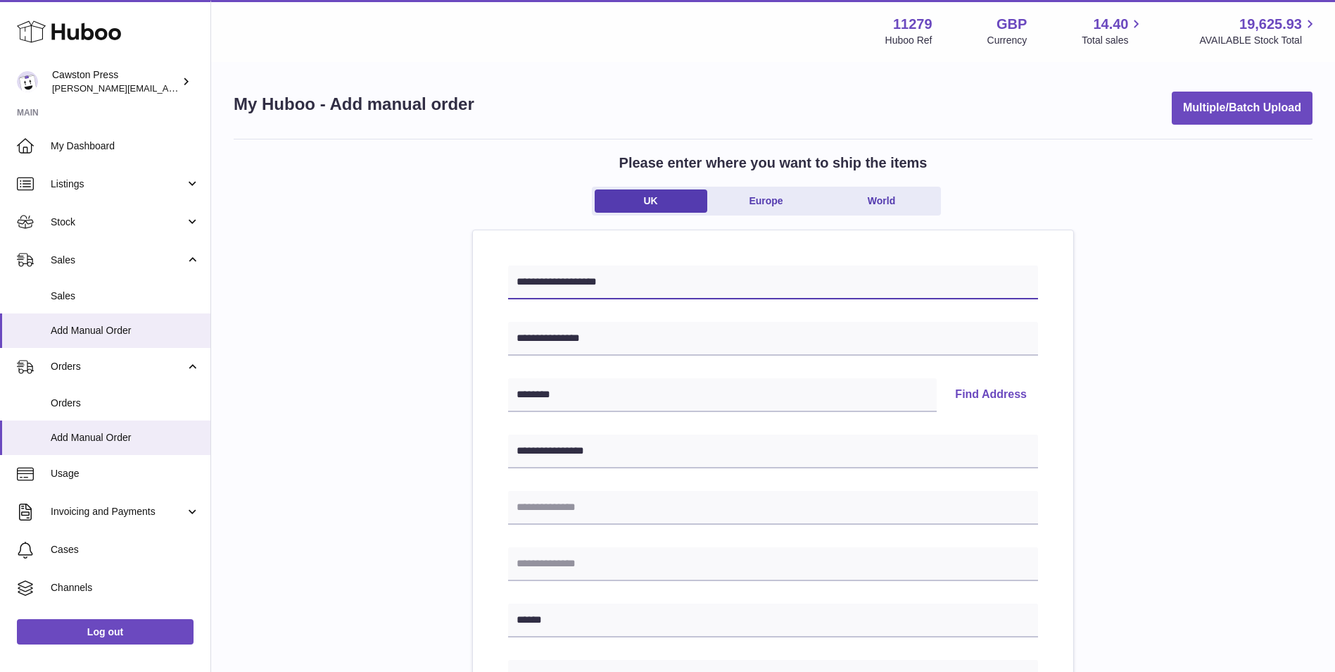
click at [561, 282] on input "**********" at bounding box center [773, 282] width 530 height 34
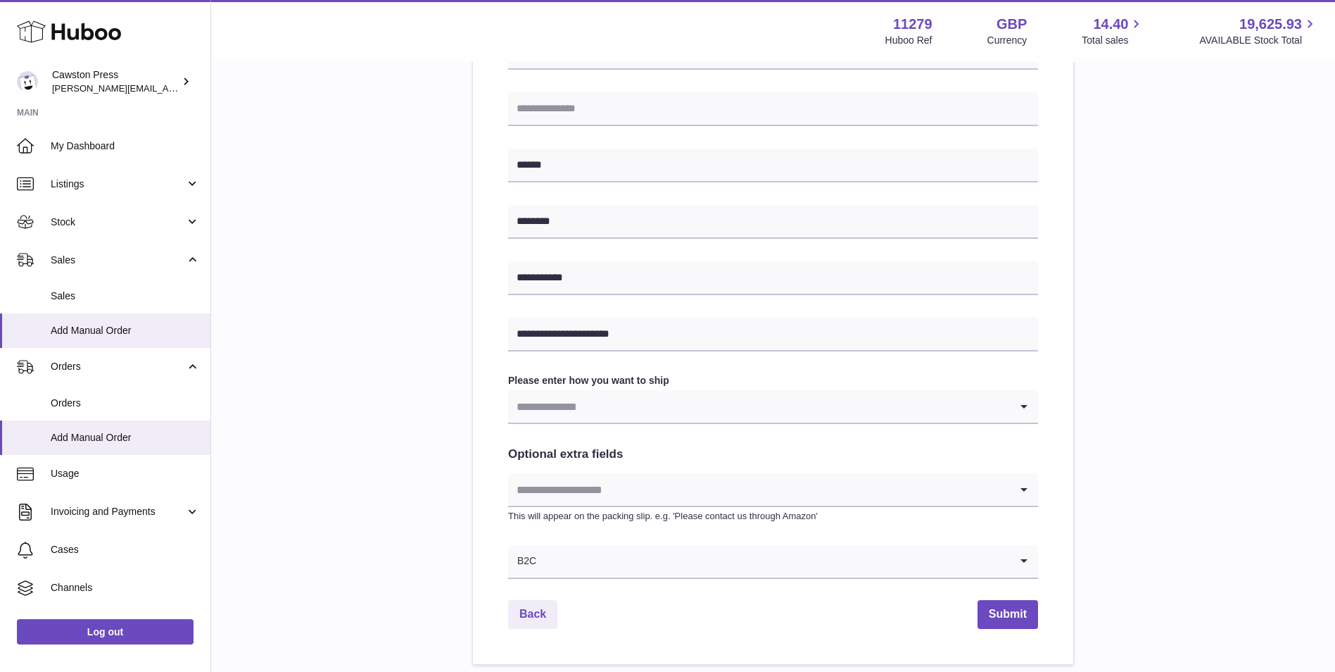
scroll to position [559, 0]
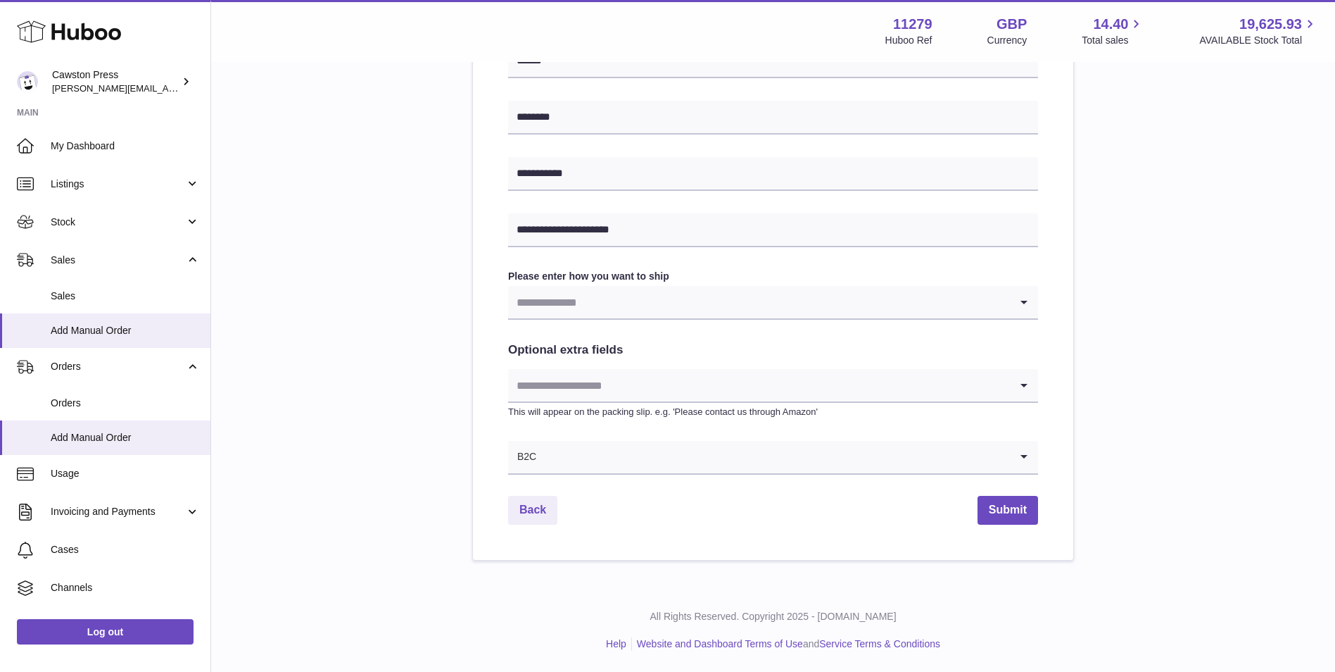
type input "**********"
click at [817, 298] on input "Search for option" at bounding box center [759, 302] width 502 height 32
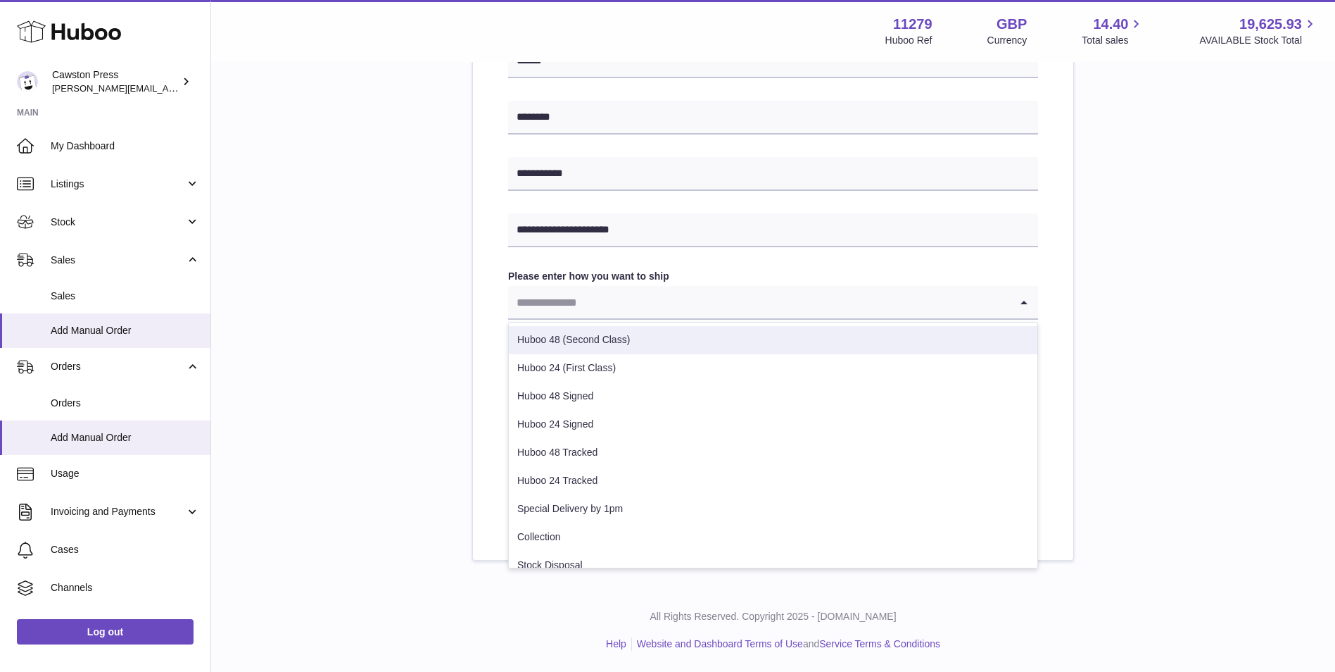
click at [684, 339] on li "Huboo 48 (Second Class)" at bounding box center [773, 340] width 529 height 28
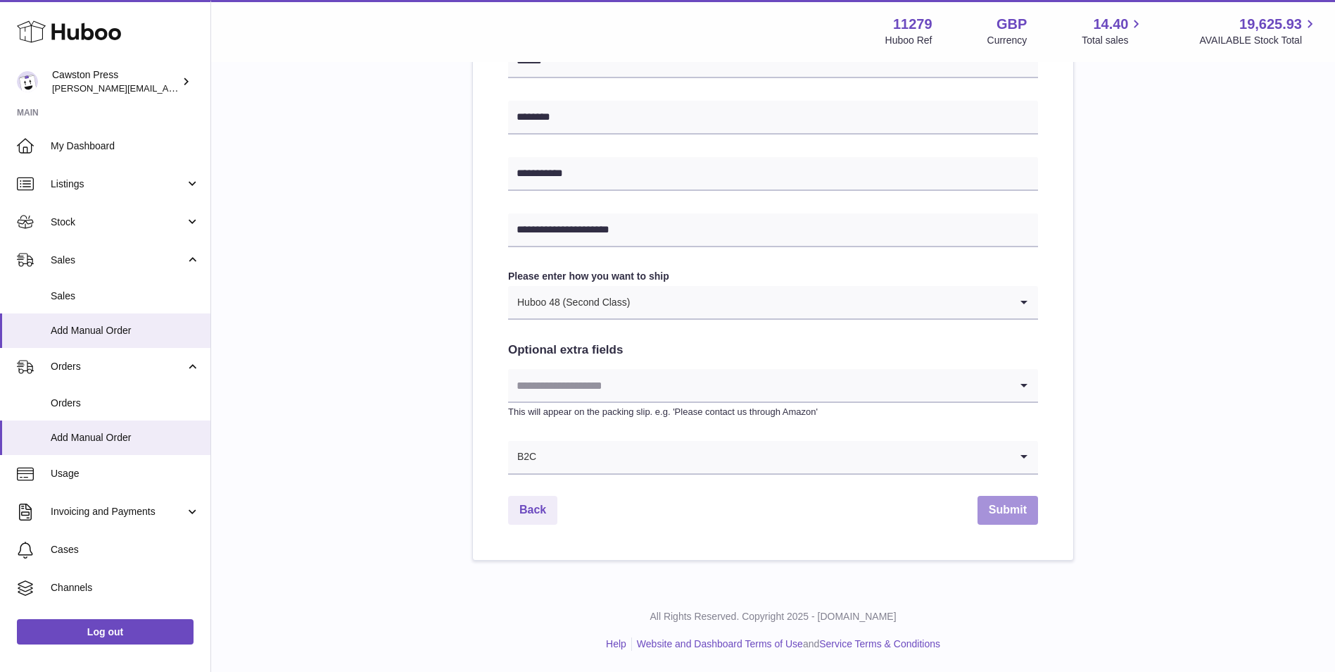
click at [1000, 514] on button "Submit" at bounding box center [1008, 510] width 61 height 29
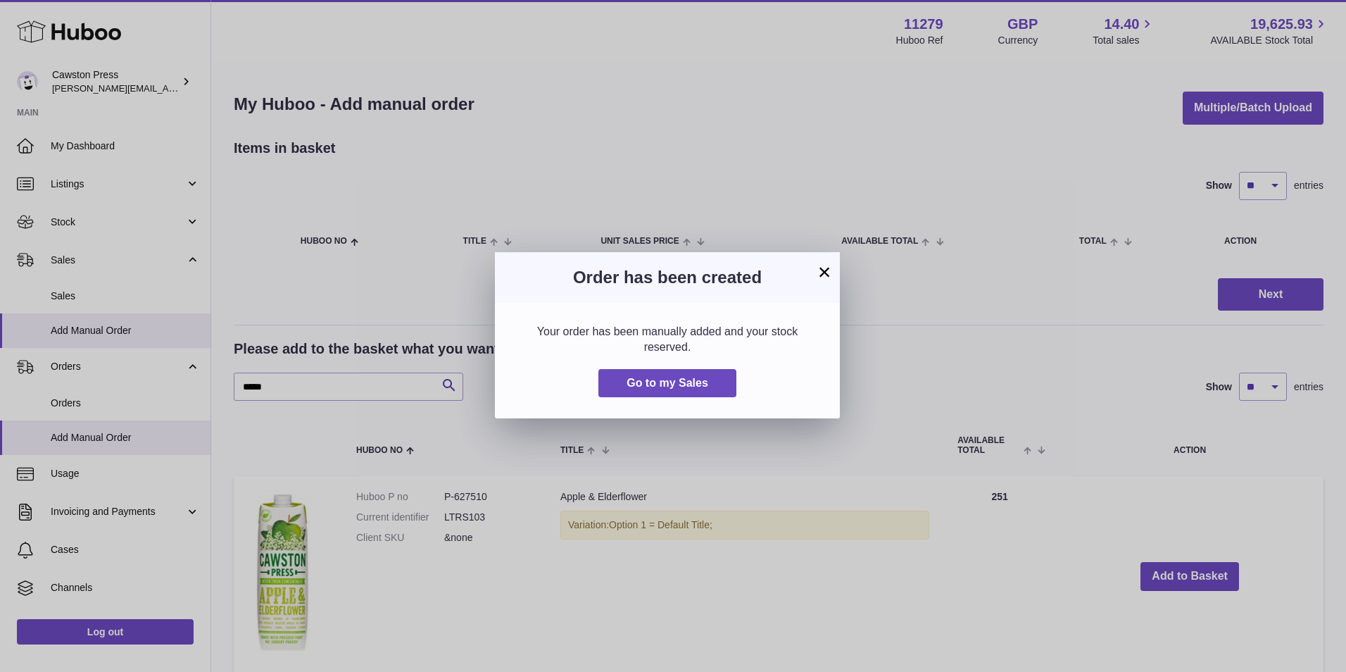
click at [825, 272] on button "×" at bounding box center [824, 271] width 17 height 17
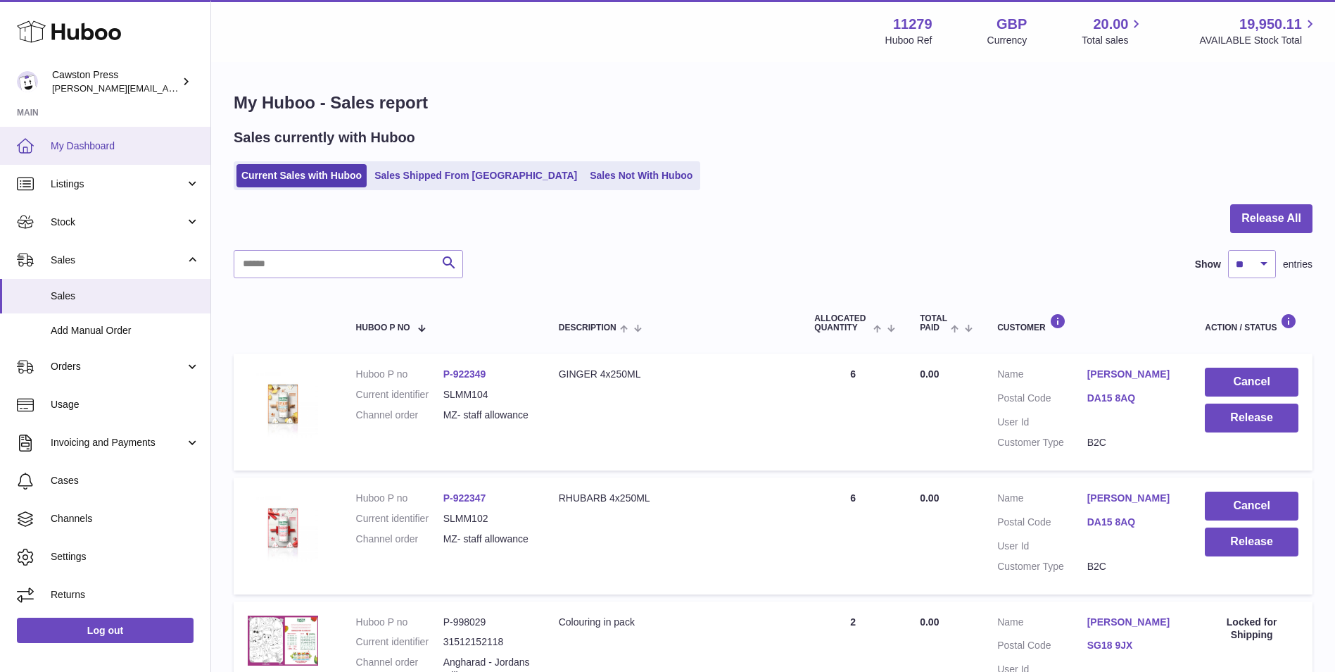
click at [84, 149] on span "My Dashboard" at bounding box center [125, 145] width 149 height 13
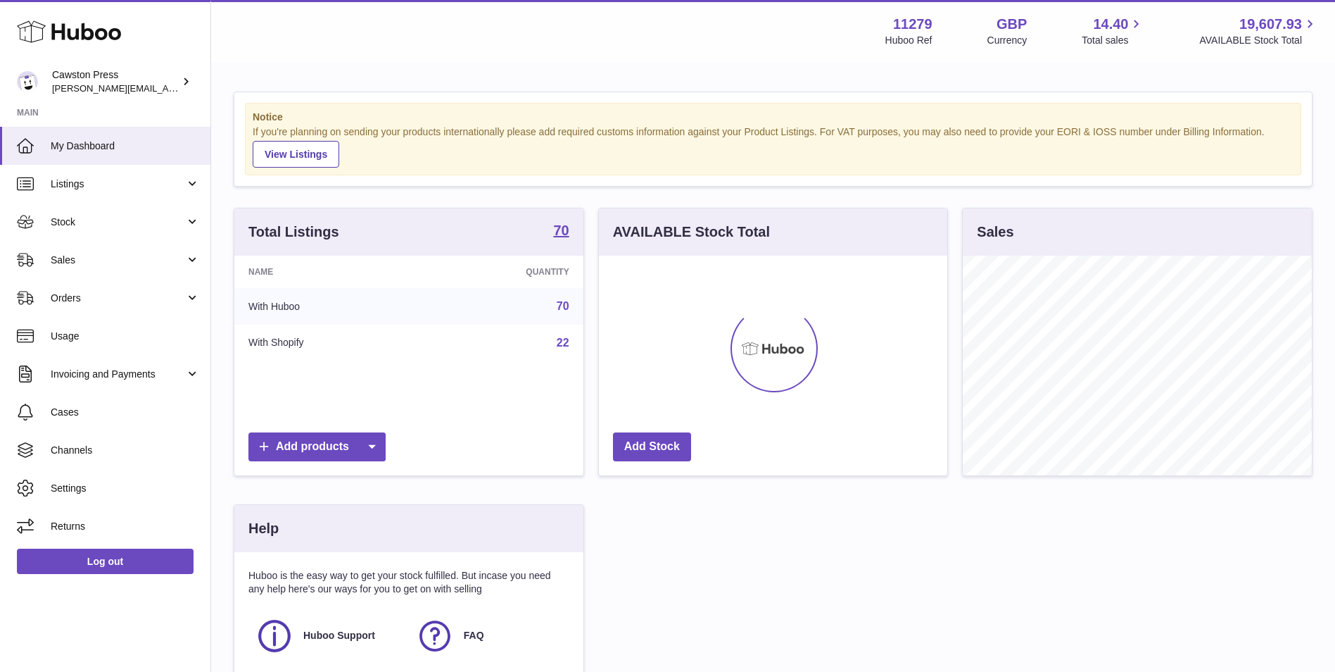
scroll to position [220, 348]
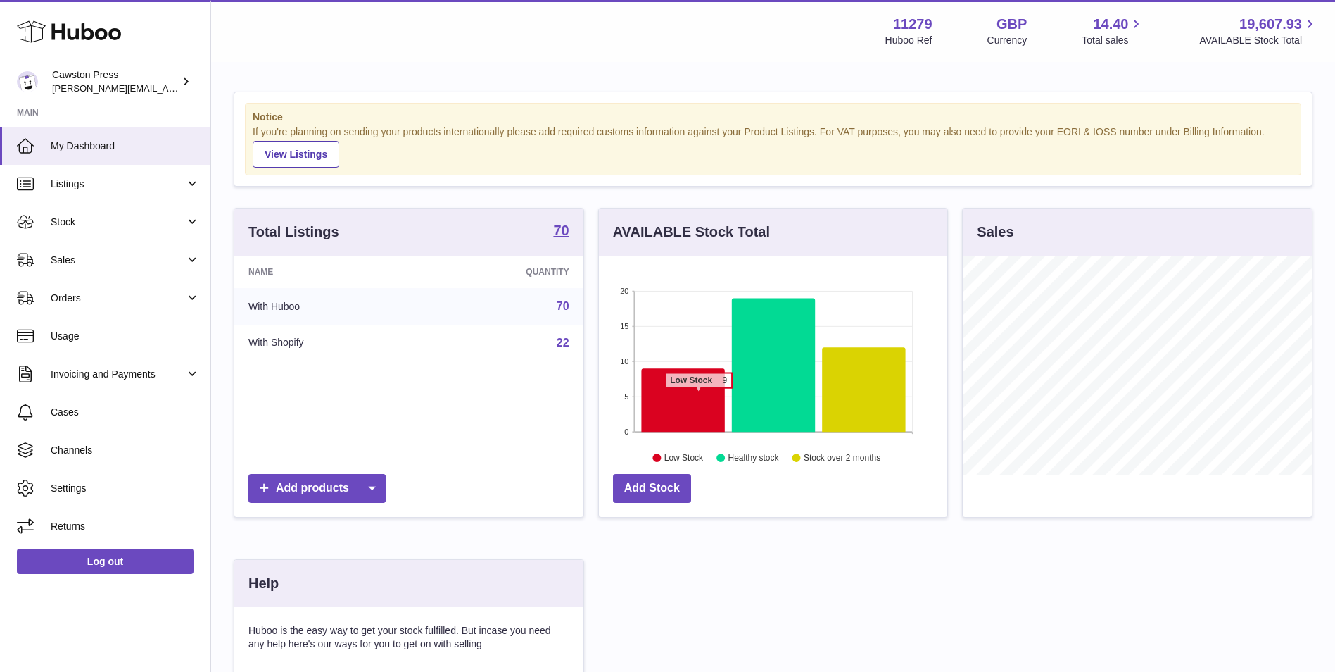
click at [698, 395] on icon at bounding box center [683, 399] width 84 height 63
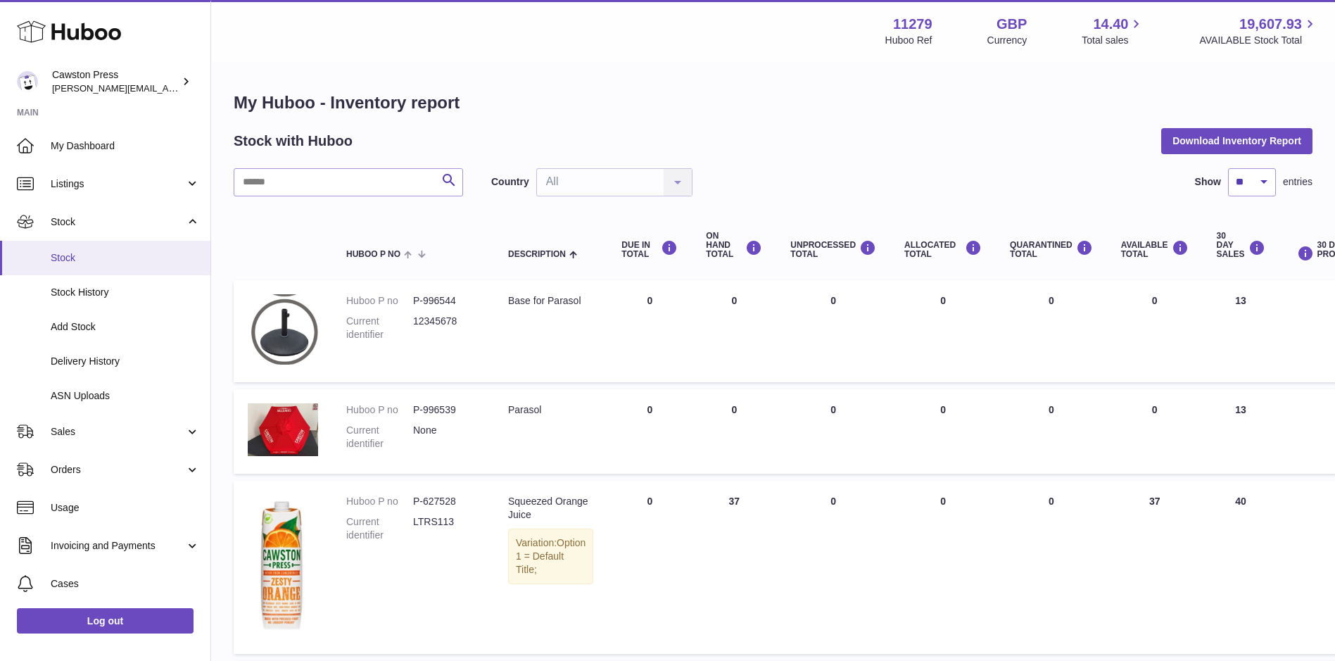
click at [97, 263] on span "Stock" at bounding box center [125, 257] width 149 height 13
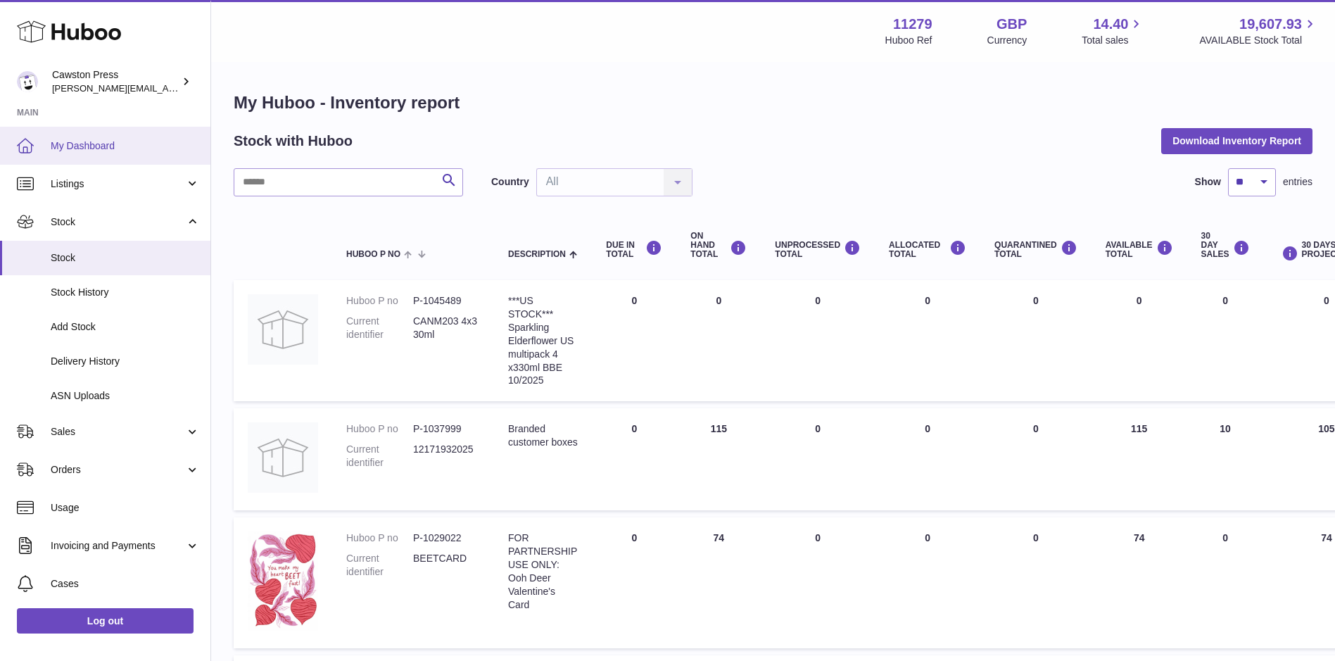
click at [120, 144] on span "My Dashboard" at bounding box center [125, 145] width 149 height 13
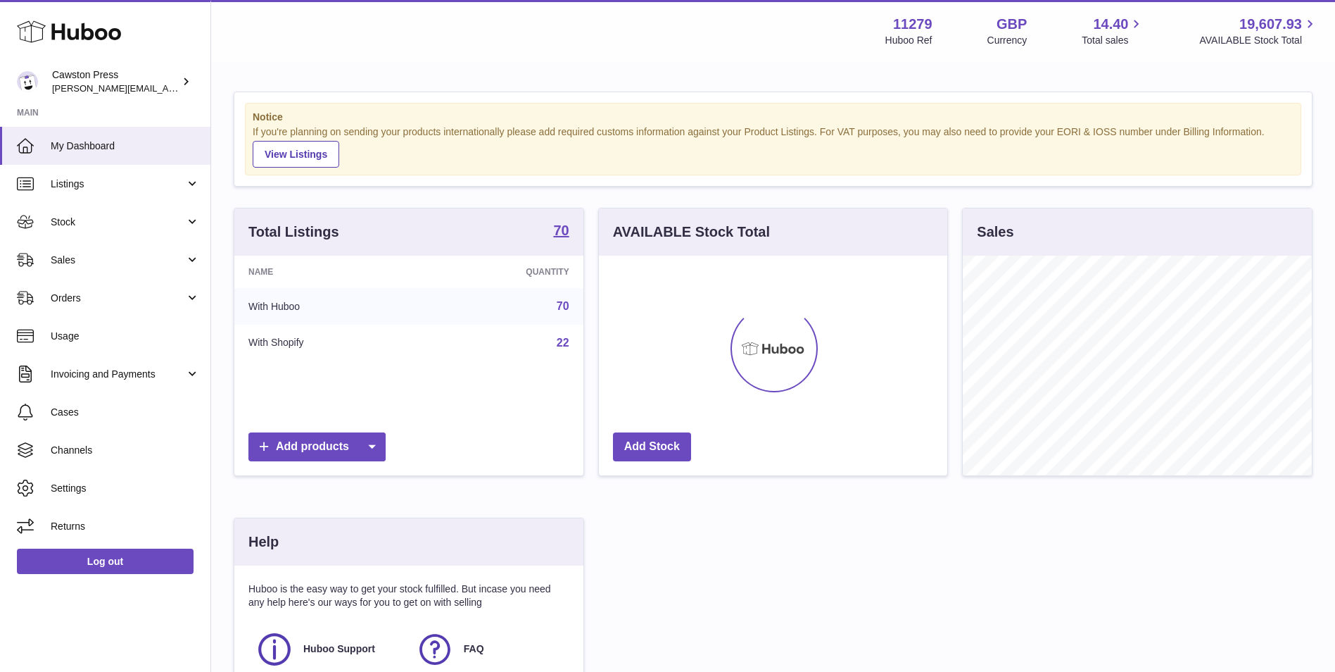
scroll to position [220, 348]
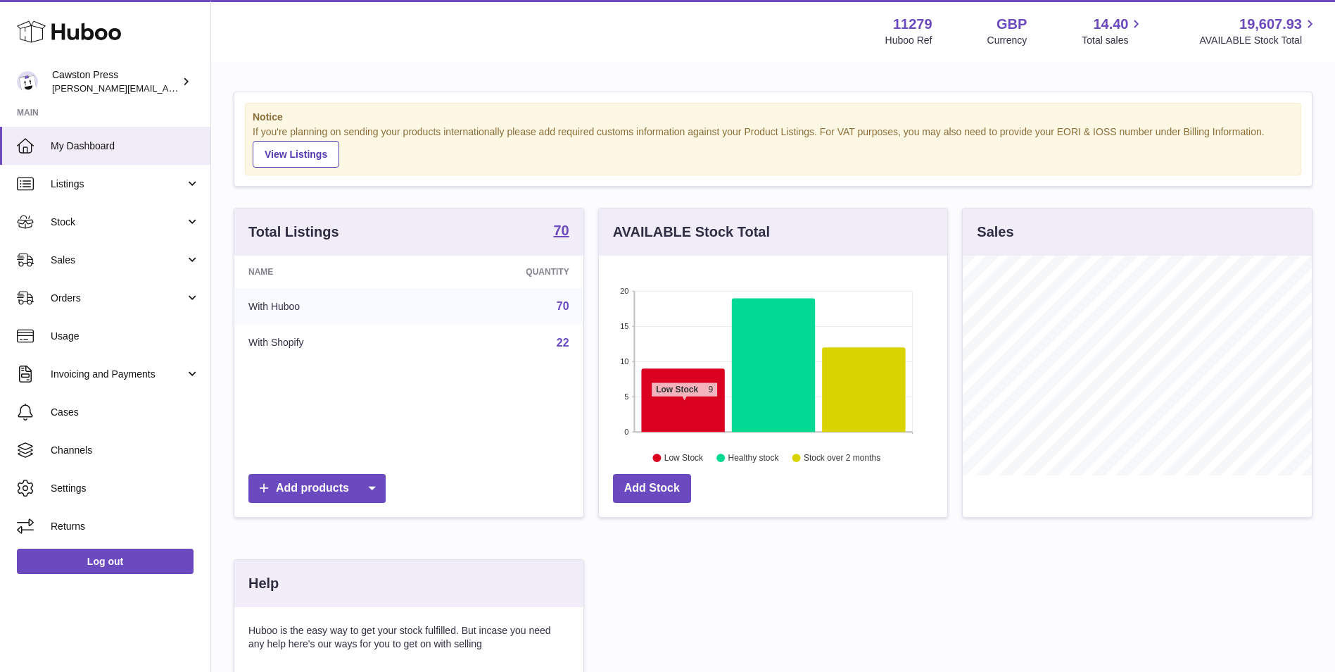
click at [684, 404] on icon at bounding box center [683, 399] width 84 height 63
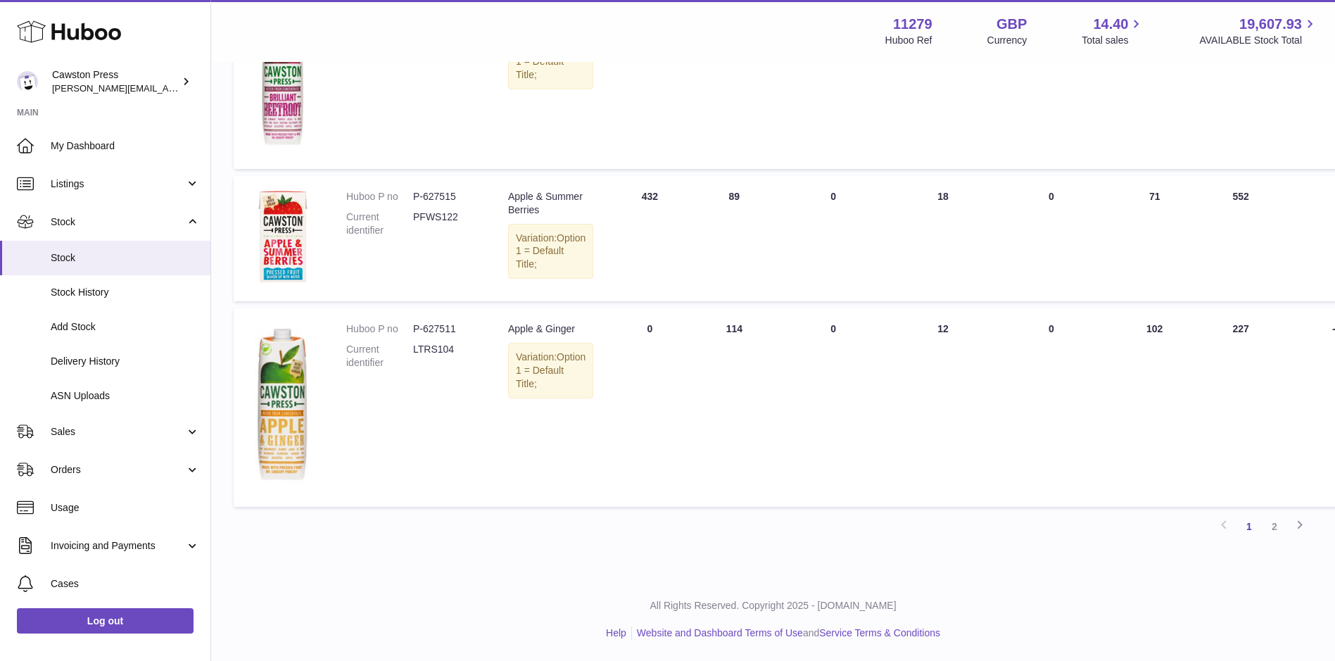
scroll to position [1311, 0]
click at [1278, 523] on link "2" at bounding box center [1274, 526] width 25 height 25
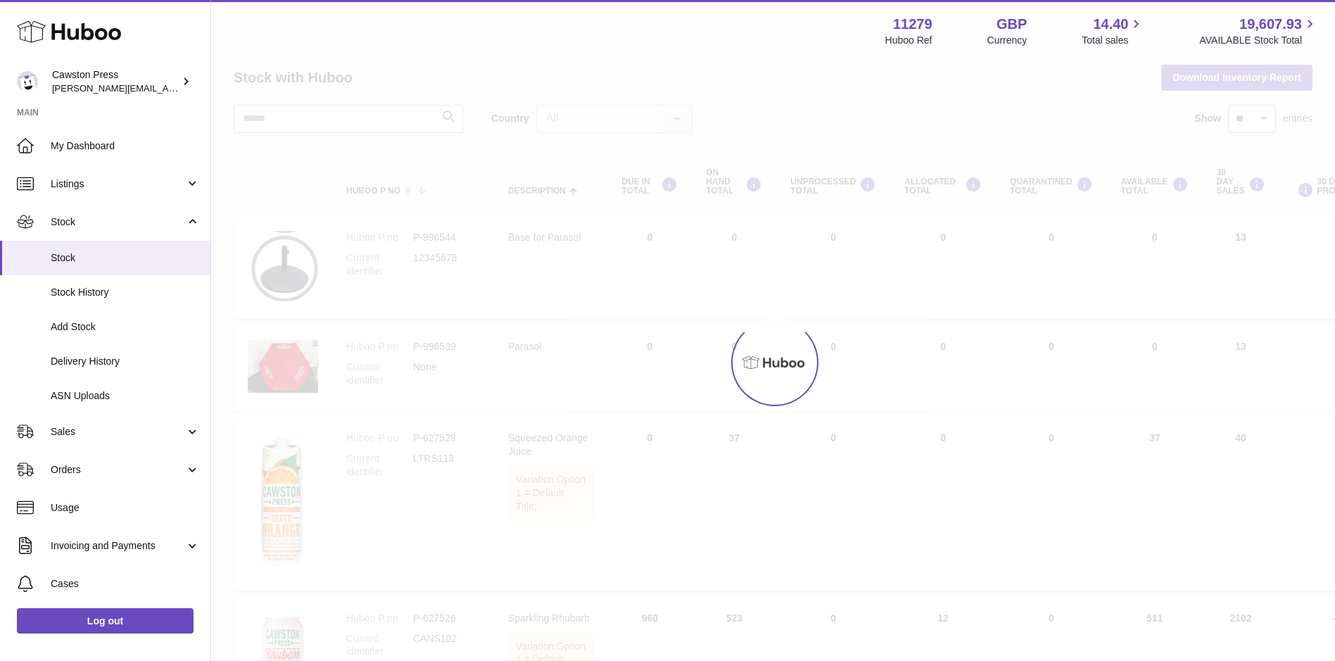
scroll to position [11, 0]
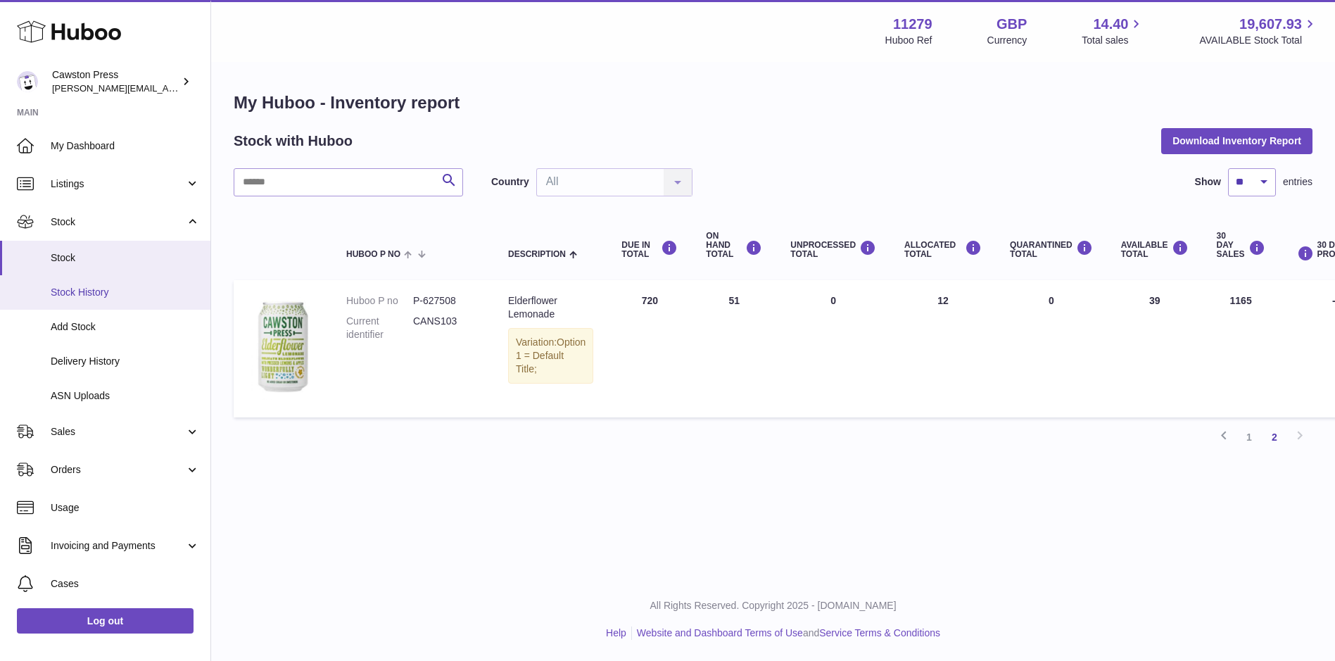
click at [104, 286] on span "Stock History" at bounding box center [125, 292] width 149 height 13
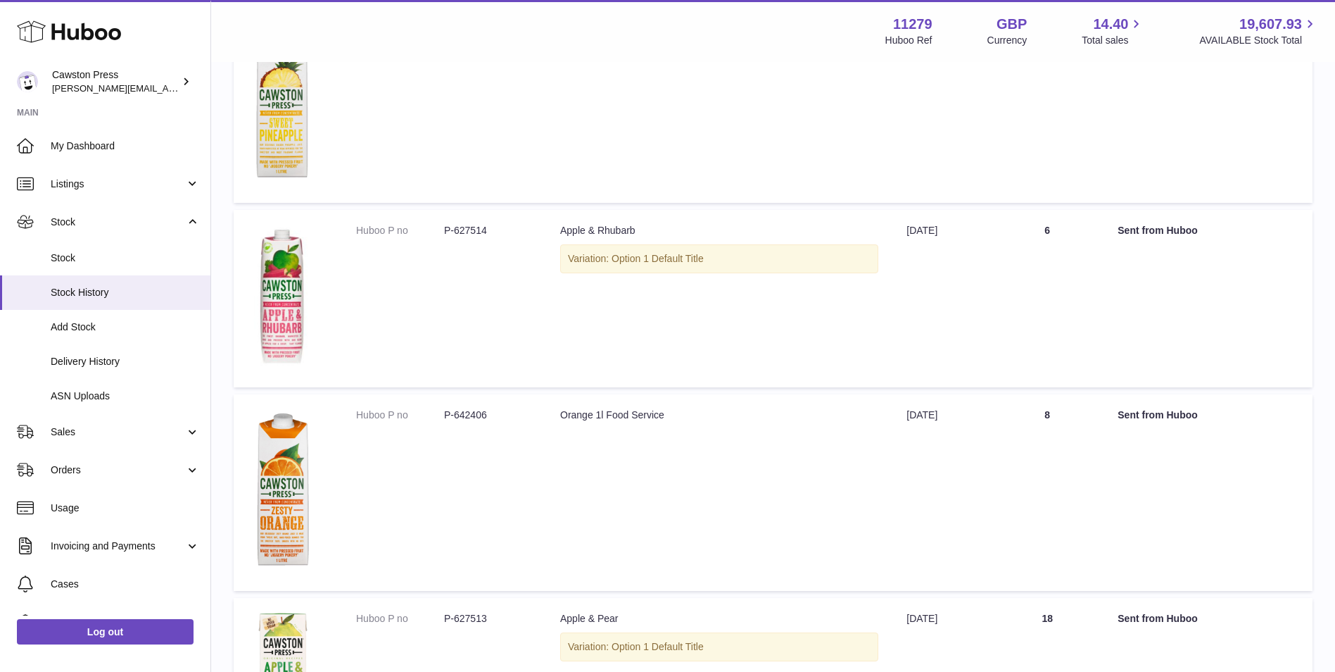
scroll to position [302, 0]
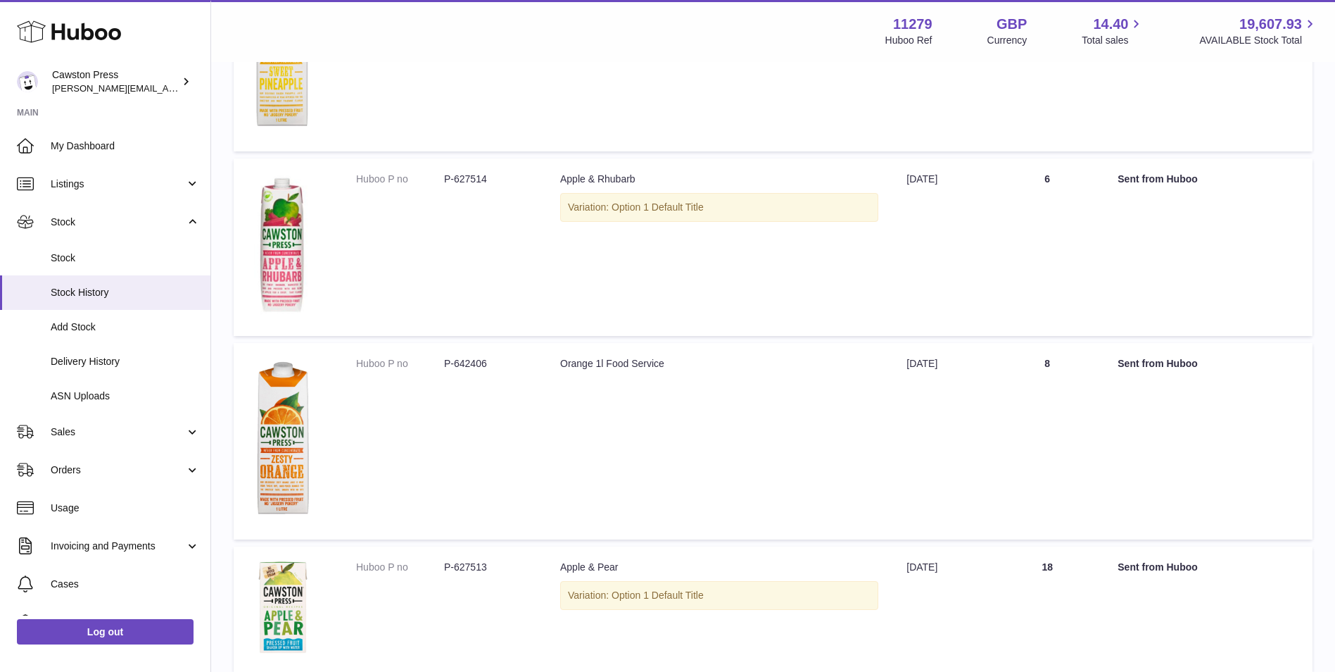
click at [97, 366] on span "Delivery History" at bounding box center [125, 361] width 149 height 13
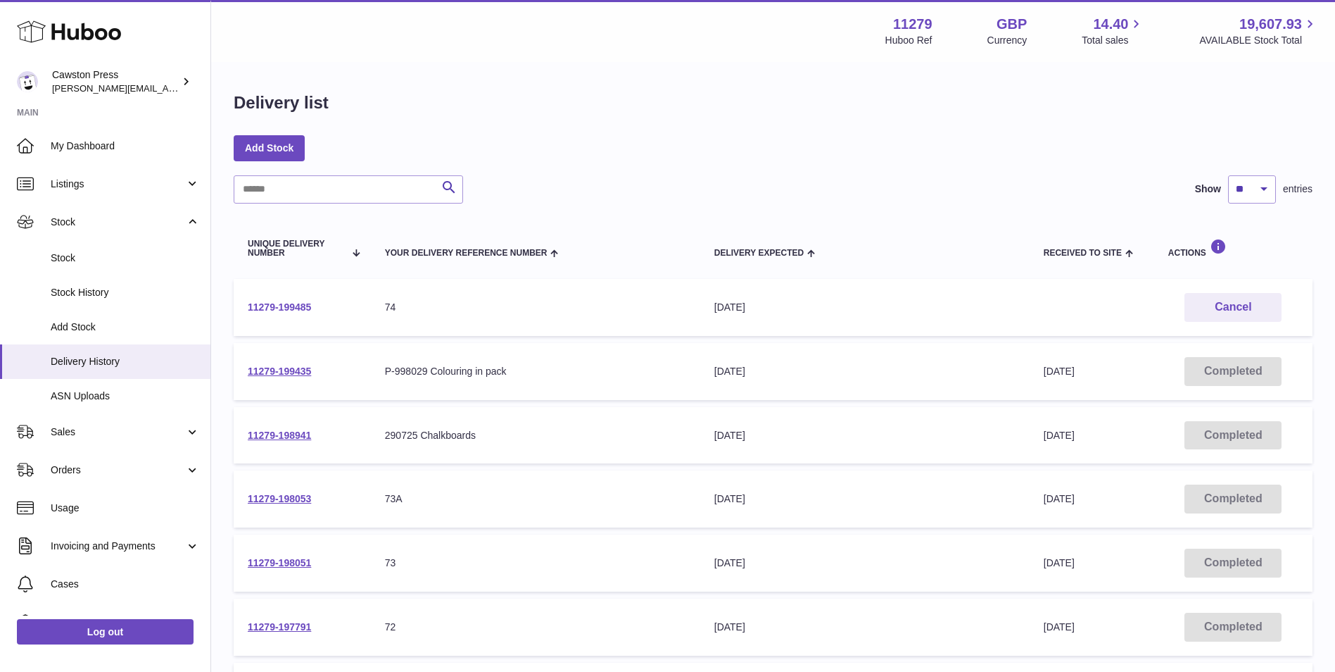
click at [263, 302] on link "11279-199485" at bounding box center [279, 306] width 63 height 11
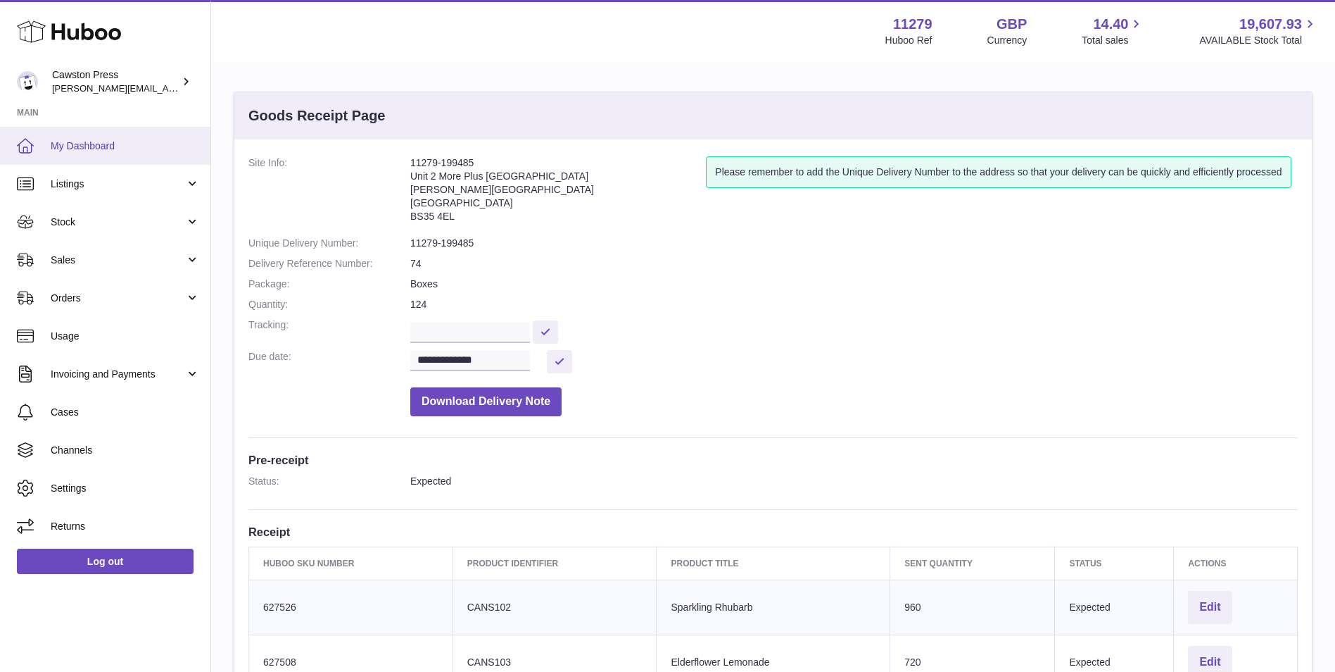
click at [122, 148] on span "My Dashboard" at bounding box center [125, 145] width 149 height 13
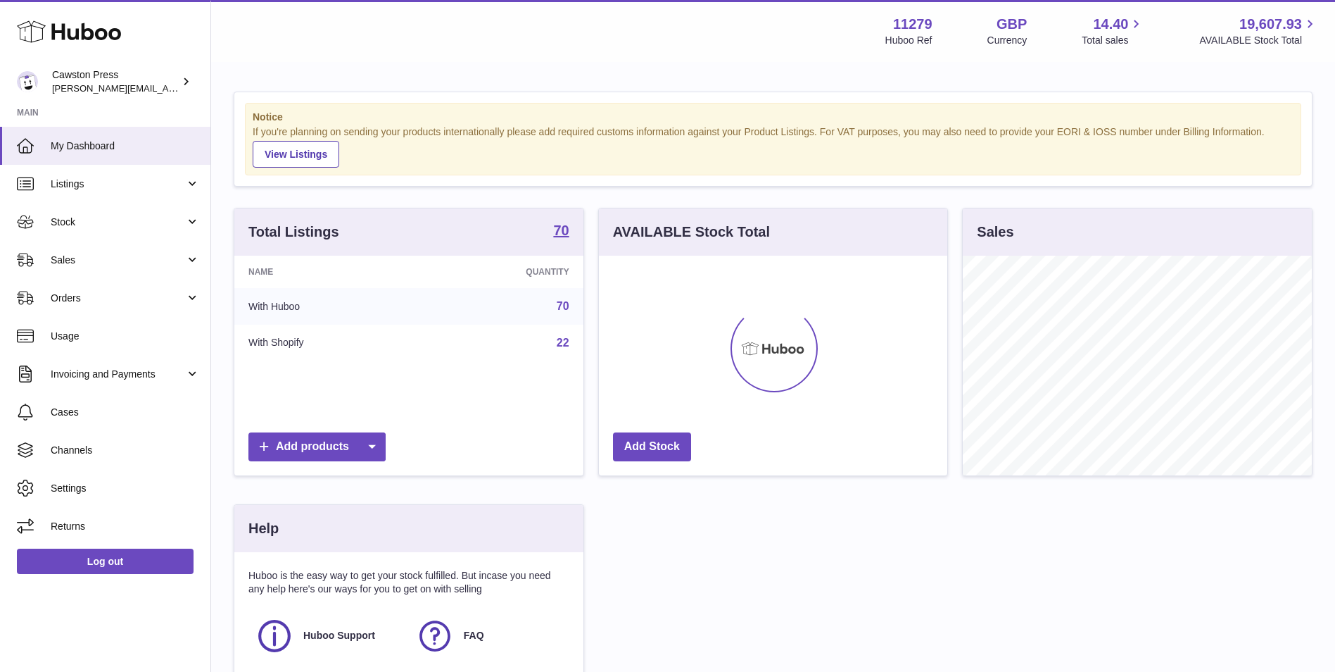
scroll to position [220, 348]
